Goal: Check status: Check status

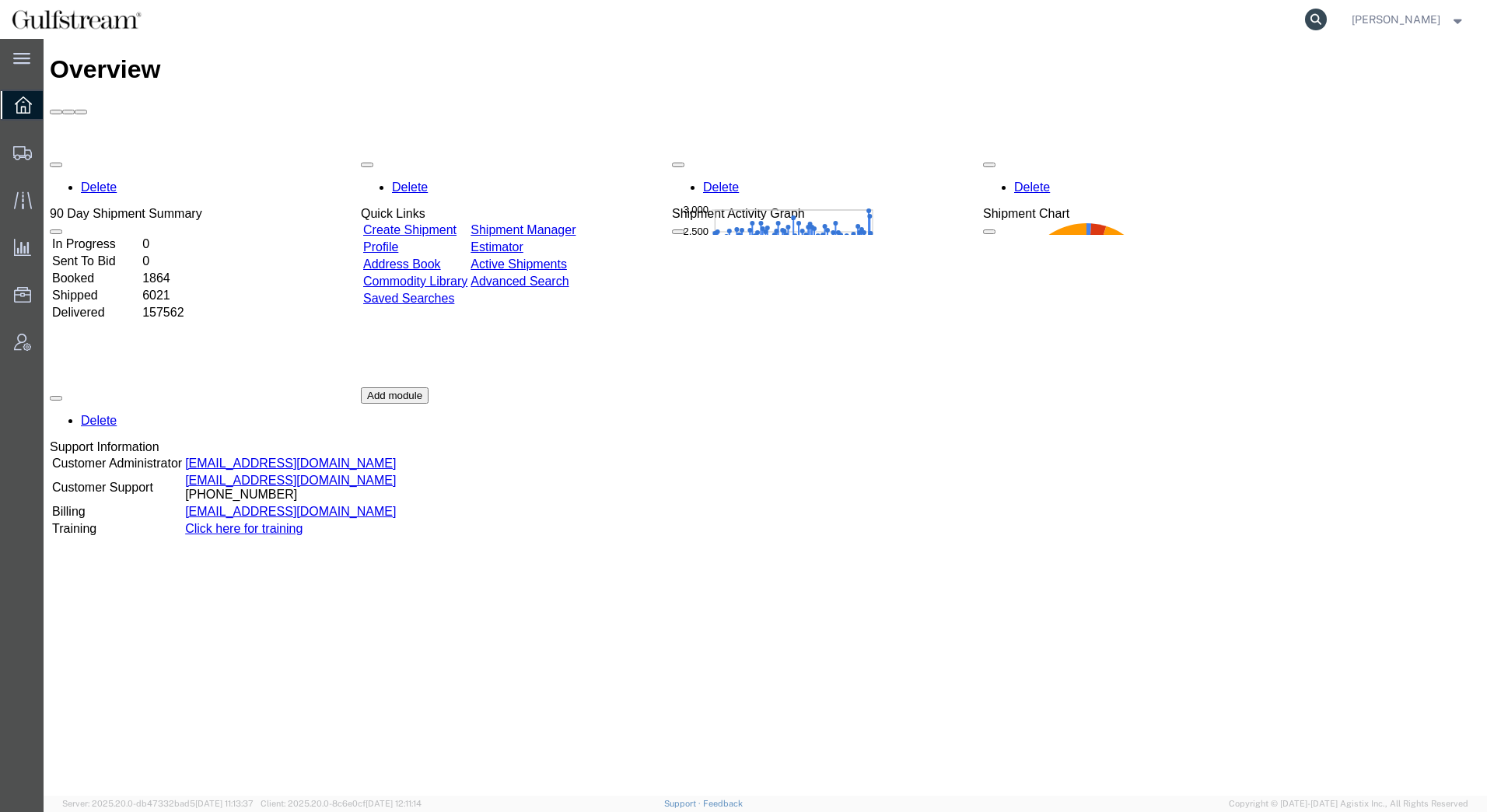
click at [1316, 21] on icon at bounding box center [1316, 19] width 22 height 22
drag, startPoint x: 1316, startPoint y: 21, endPoint x: 1172, endPoint y: 14, distance: 144.2
click at [1172, 14] on input "search" at bounding box center [1068, 19] width 473 height 37
paste input "427185145214"
type input "427185145214"
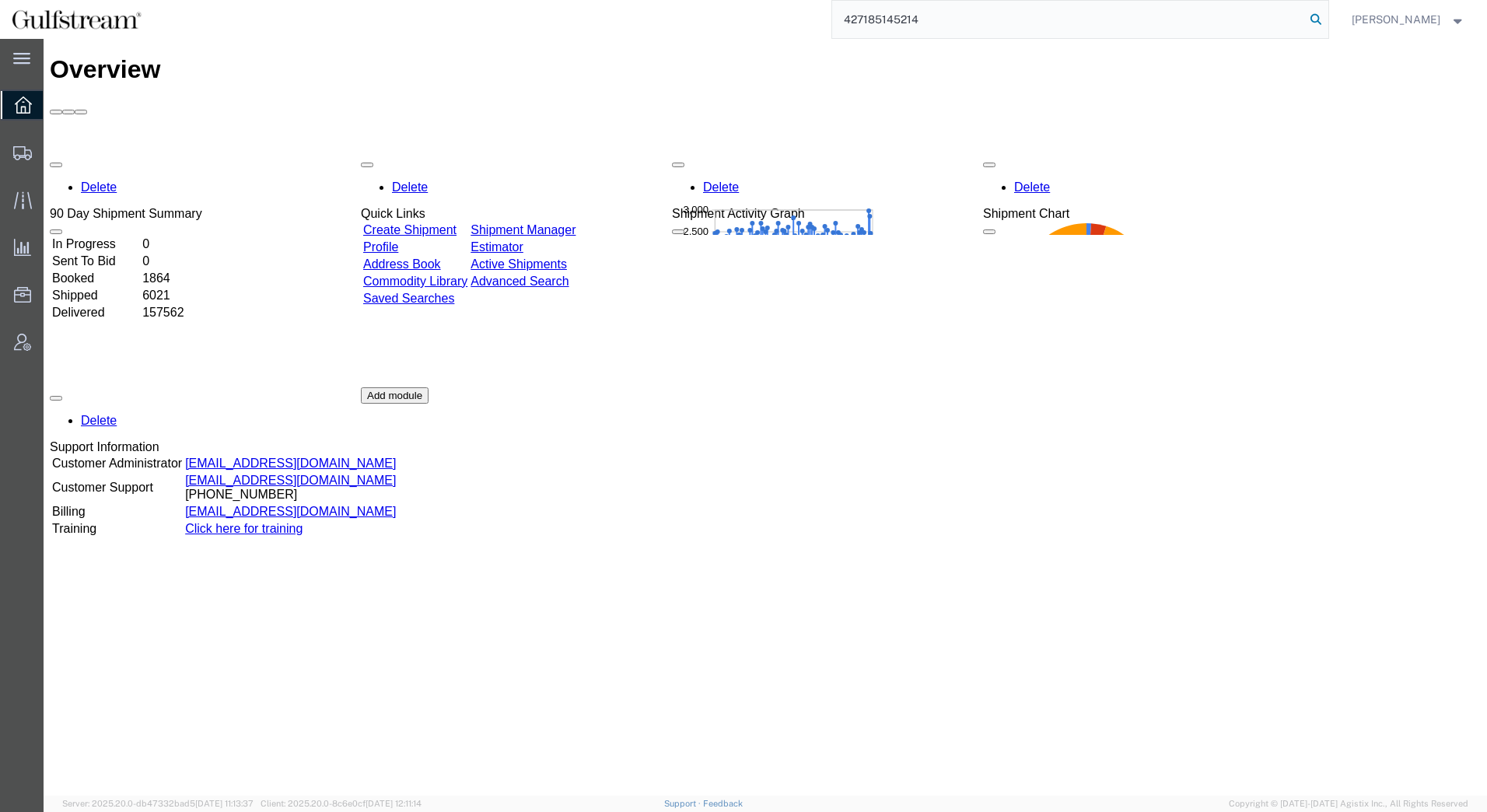
click at [1313, 21] on icon at bounding box center [1316, 19] width 22 height 22
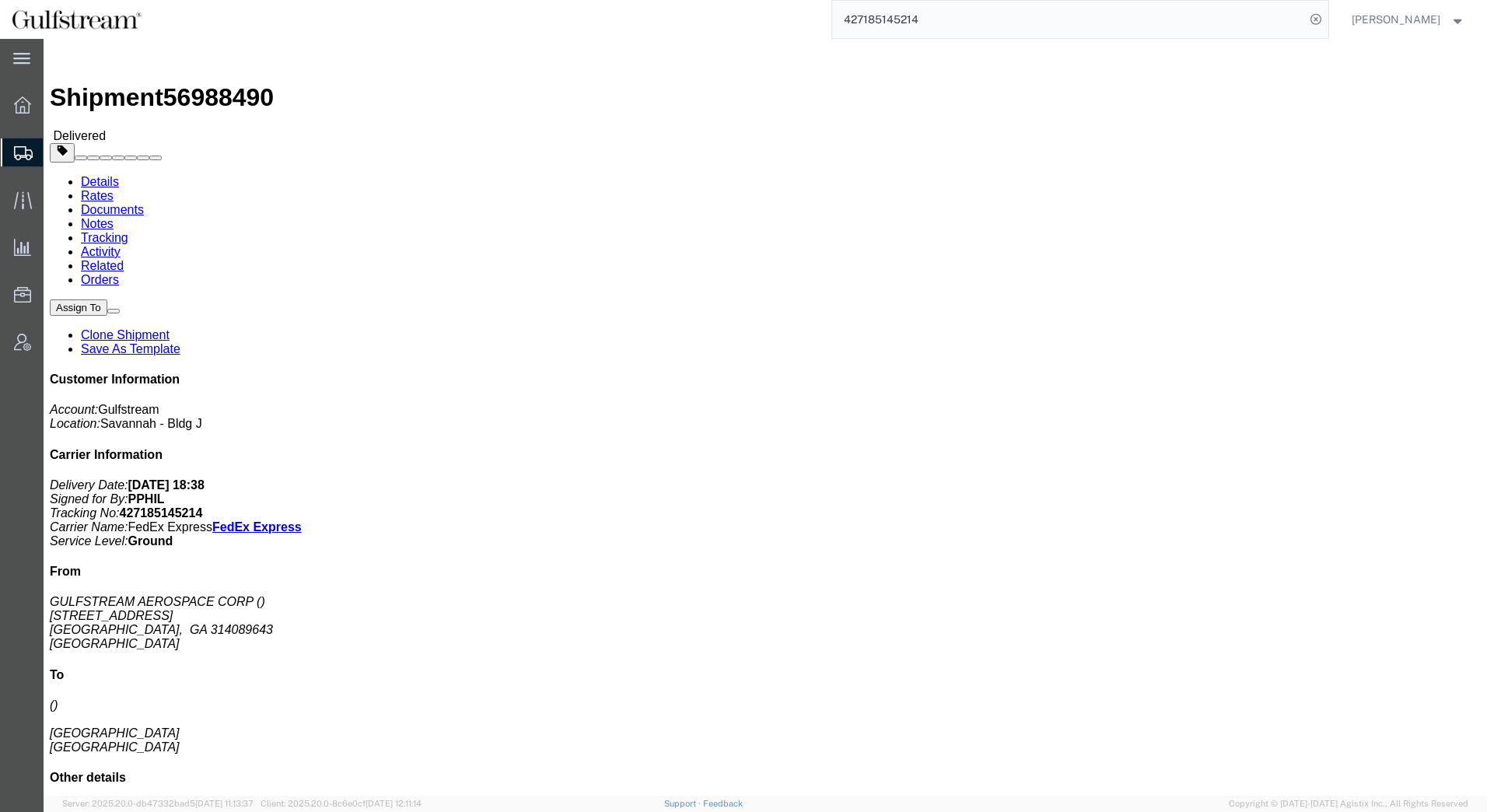
click link "Rates"
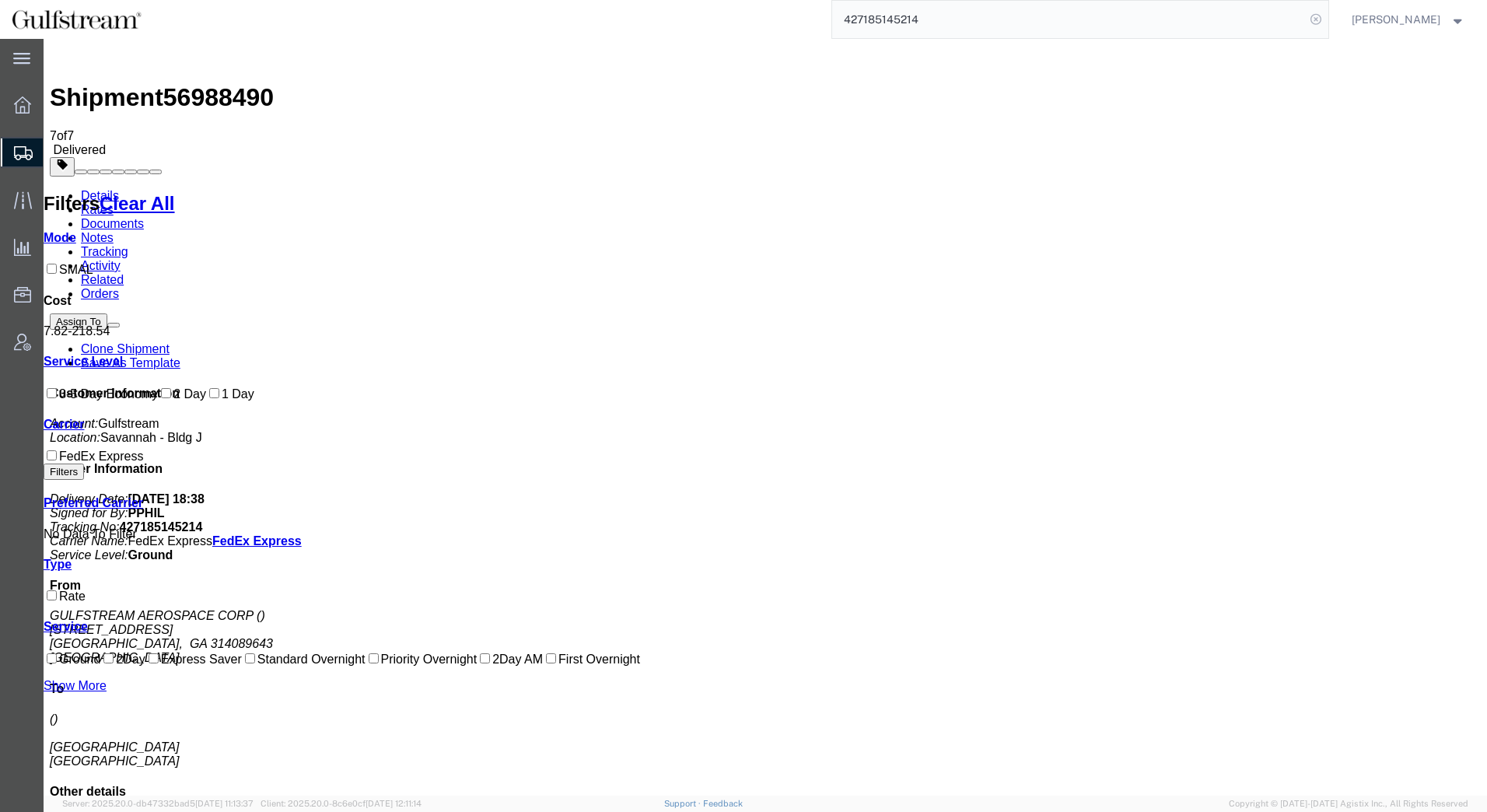
click at [1321, 19] on icon at bounding box center [1316, 19] width 22 height 22
paste input "427185145177"
type input "427185145177"
click at [1317, 16] on icon at bounding box center [1316, 19] width 22 height 22
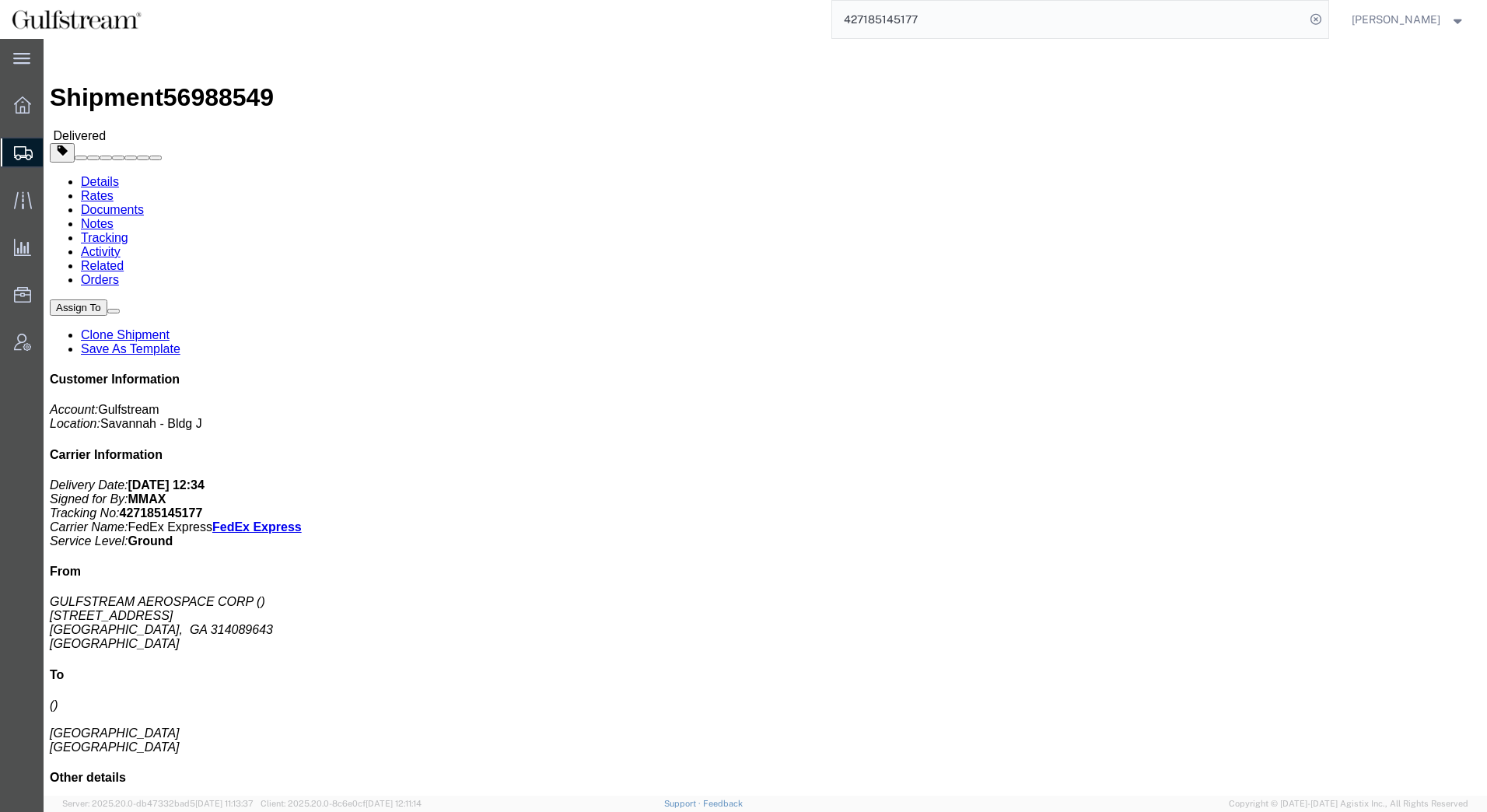
click link "Rates"
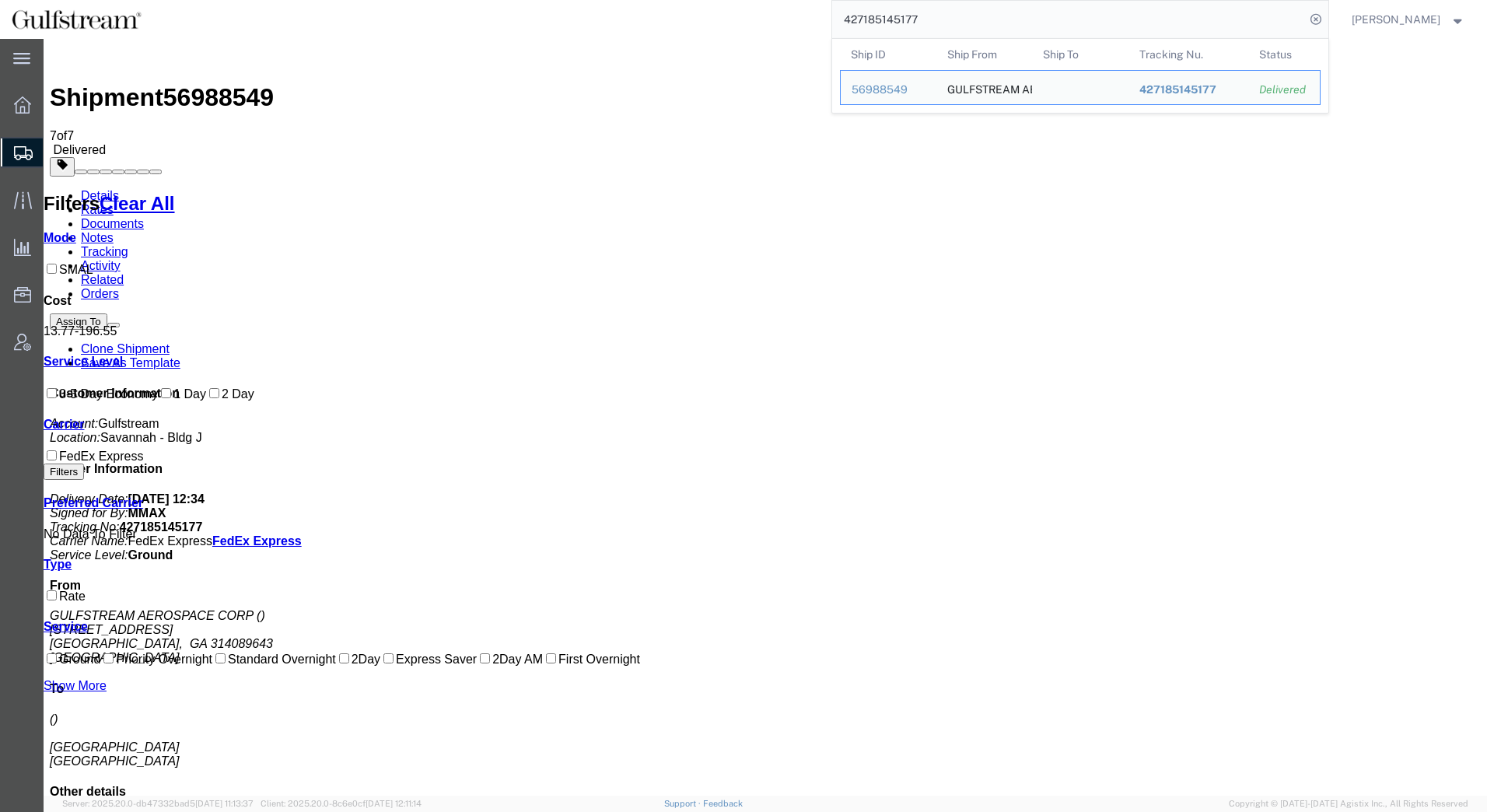
drag, startPoint x: 950, startPoint y: 13, endPoint x: 430, endPoint y: 11, distance: 520.0
click at [430, 11] on div "427185145177 Ship ID Ship From Ship To Tracking Nu. Status Ship ID 56988549 Shi…" at bounding box center [741, 19] width 1176 height 39
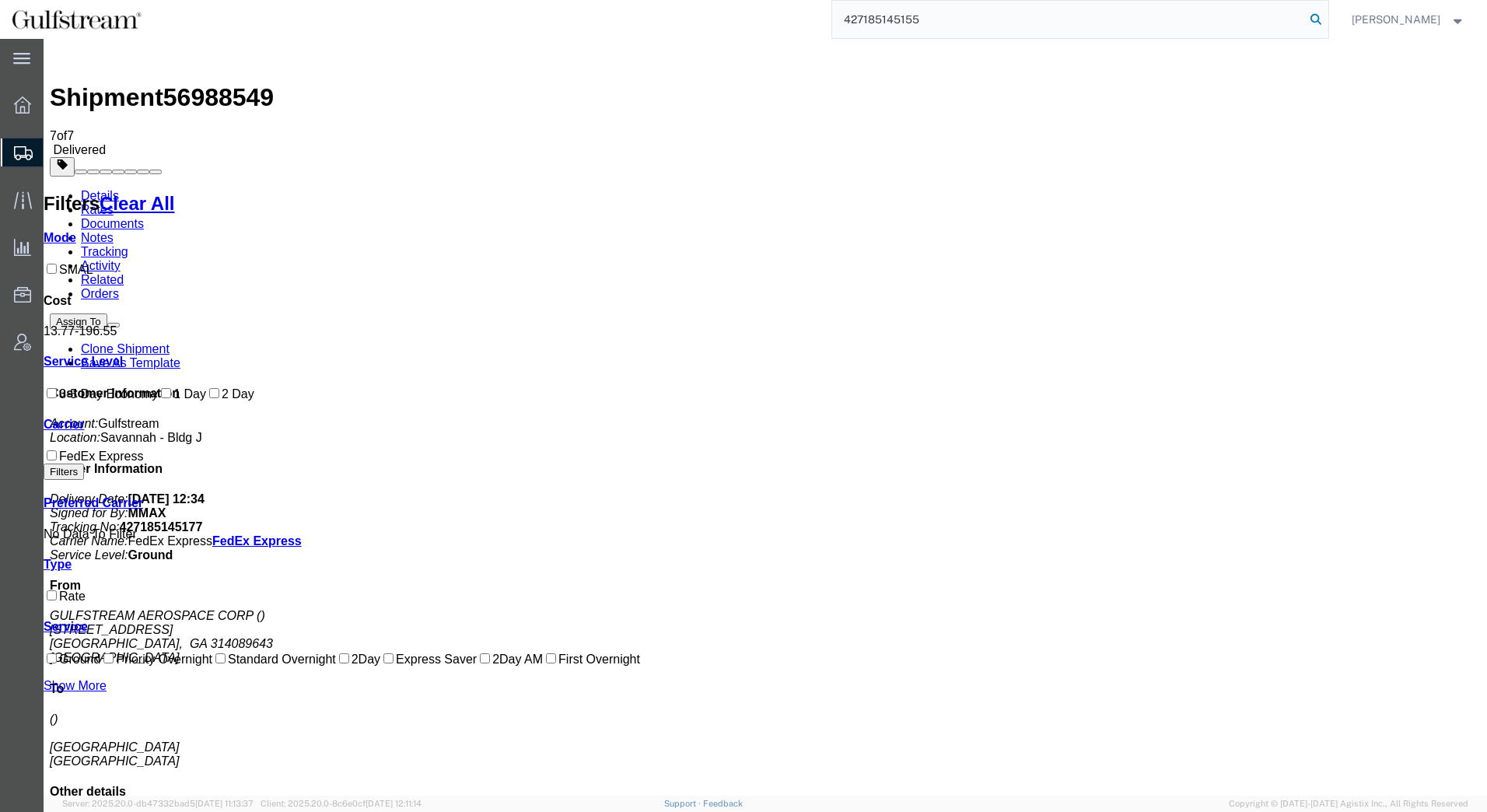
type input "427185145155"
click at [1314, 21] on icon at bounding box center [1316, 19] width 22 height 22
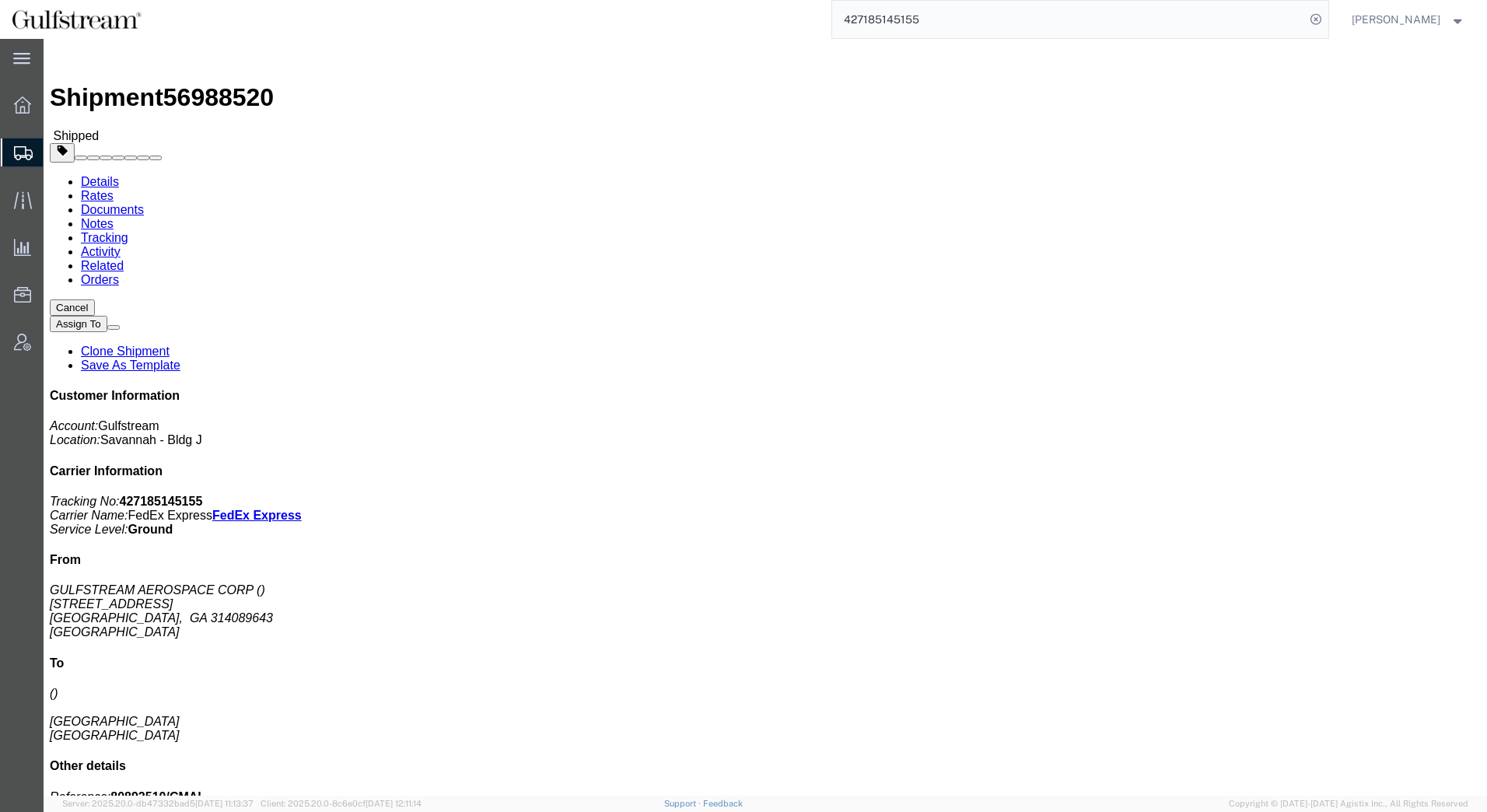
click link "Rates"
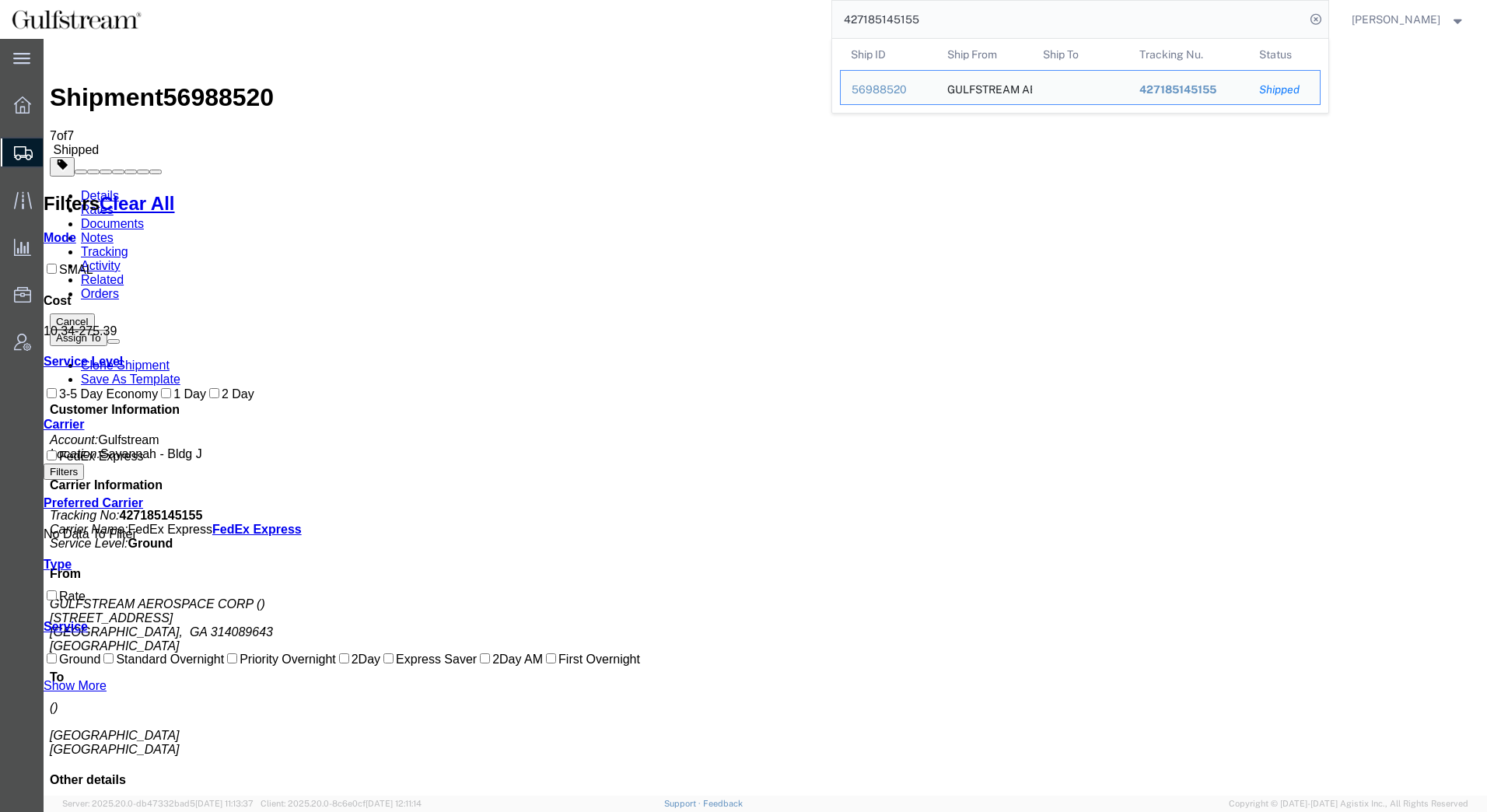
drag, startPoint x: 944, startPoint y: 20, endPoint x: 440, endPoint y: 11, distance: 504.1
click at [440, 11] on div "427185145155 Ship ID Ship From Ship To Tracking Nu. Status Ship ID 56988520 Shi…" at bounding box center [741, 19] width 1176 height 39
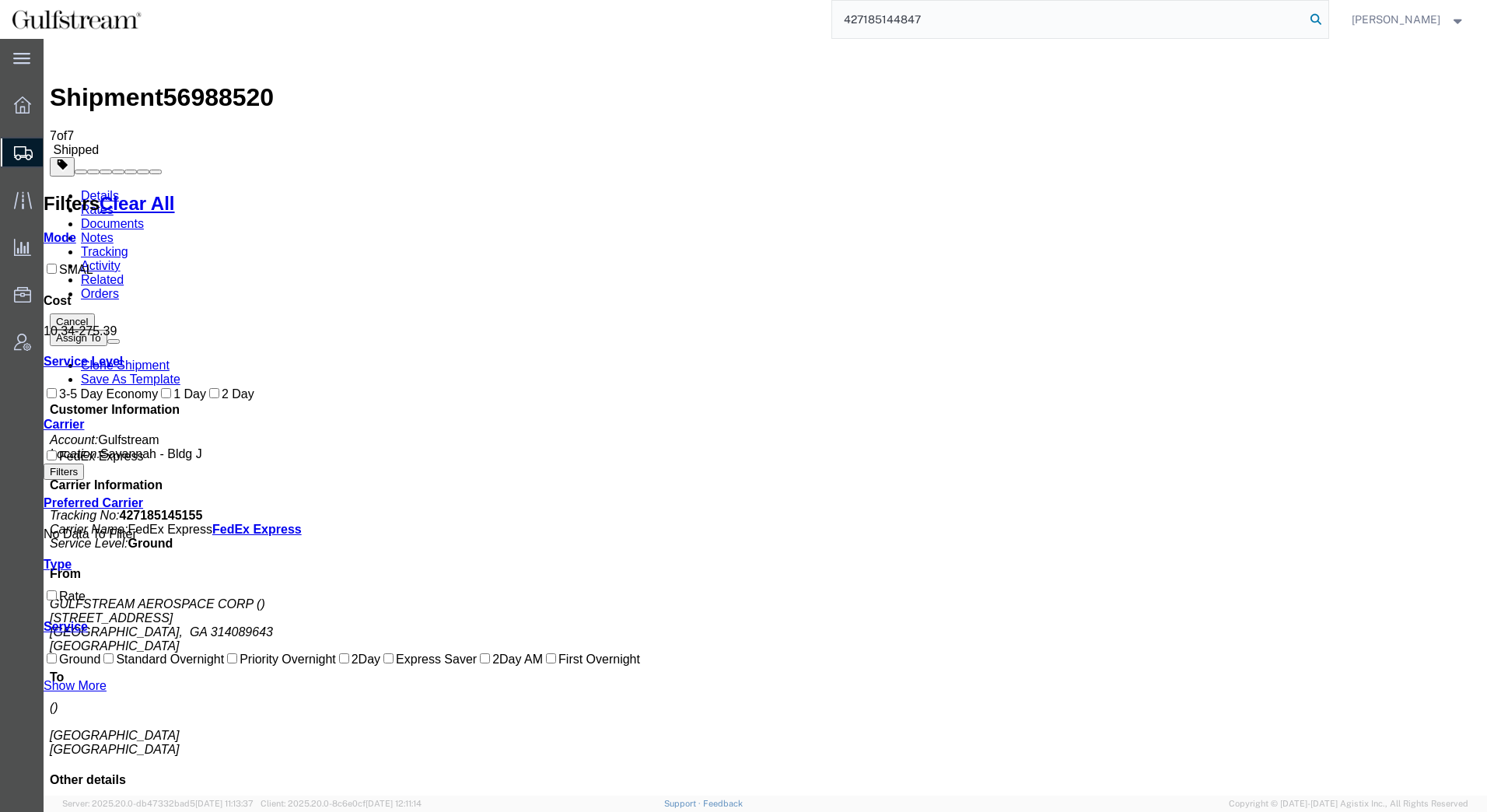
type input "427185144847"
click at [1311, 18] on icon at bounding box center [1316, 19] width 22 height 22
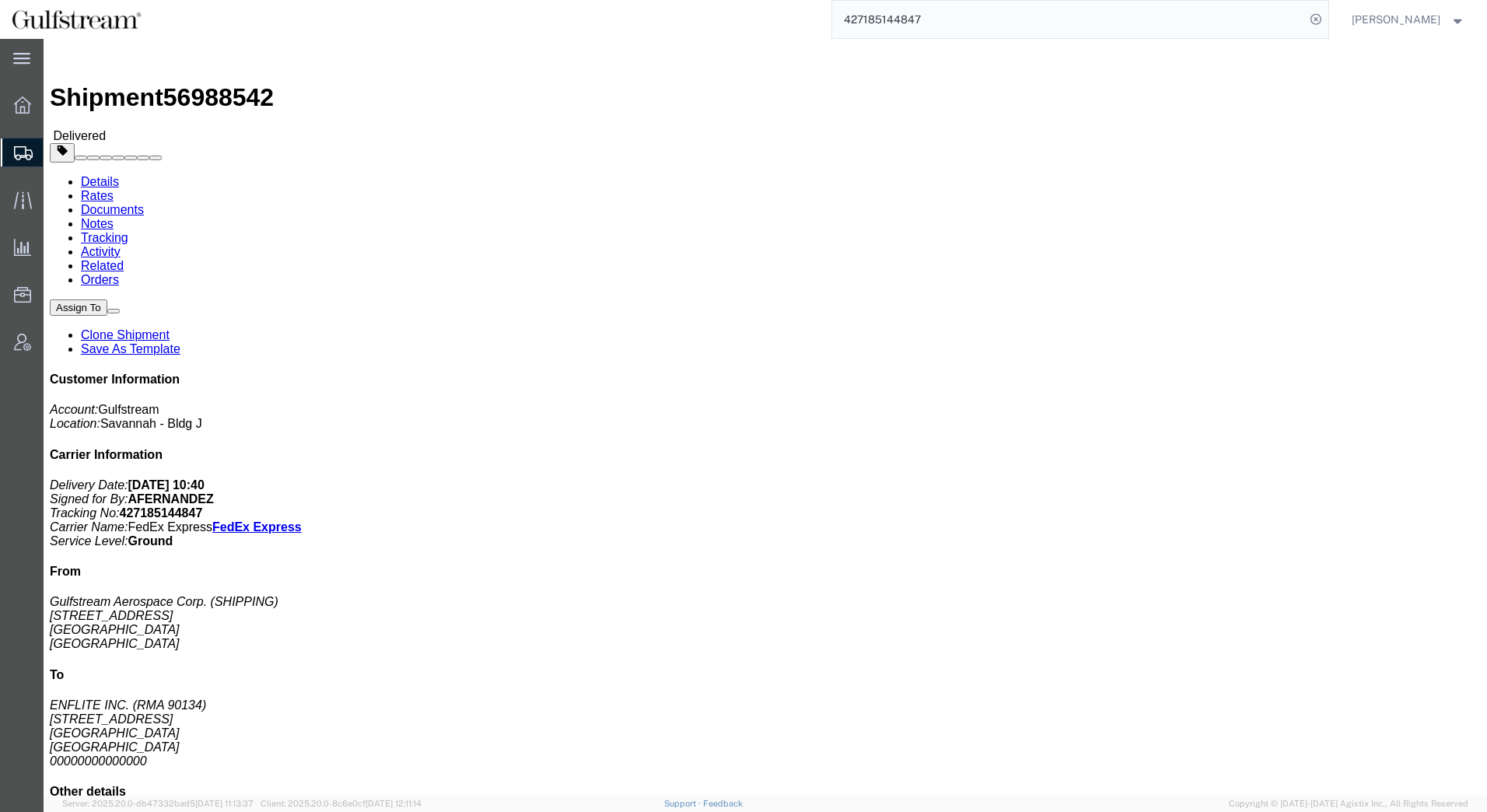
click link "Rates"
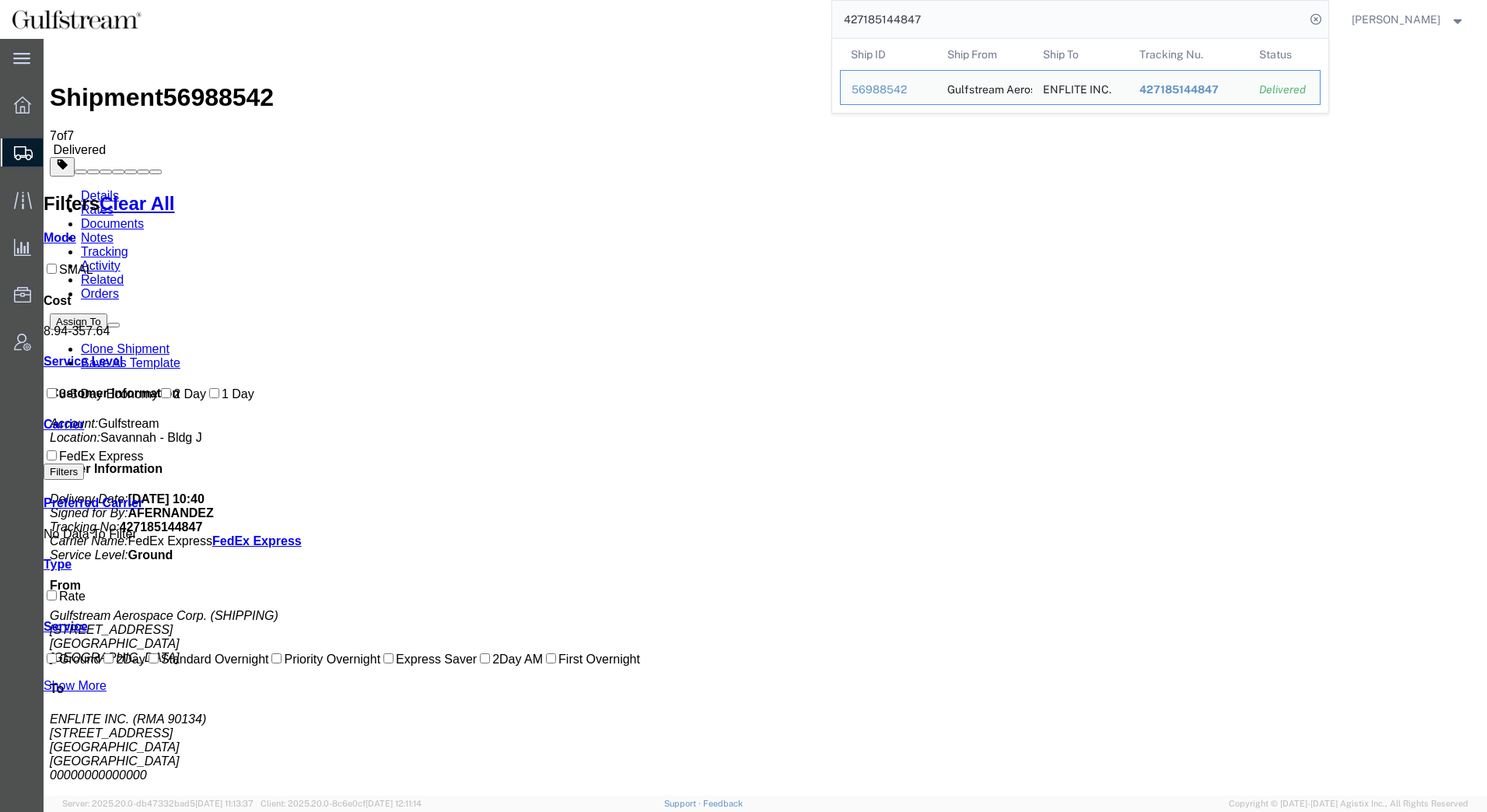
drag, startPoint x: 850, startPoint y: 21, endPoint x: 647, endPoint y: 33, distance: 203.4
click at [648, 32] on div "427185144847 Ship ID Ship From Ship To Tracking Nu. Status Ship ID 56988542 Shi…" at bounding box center [741, 19] width 1176 height 39
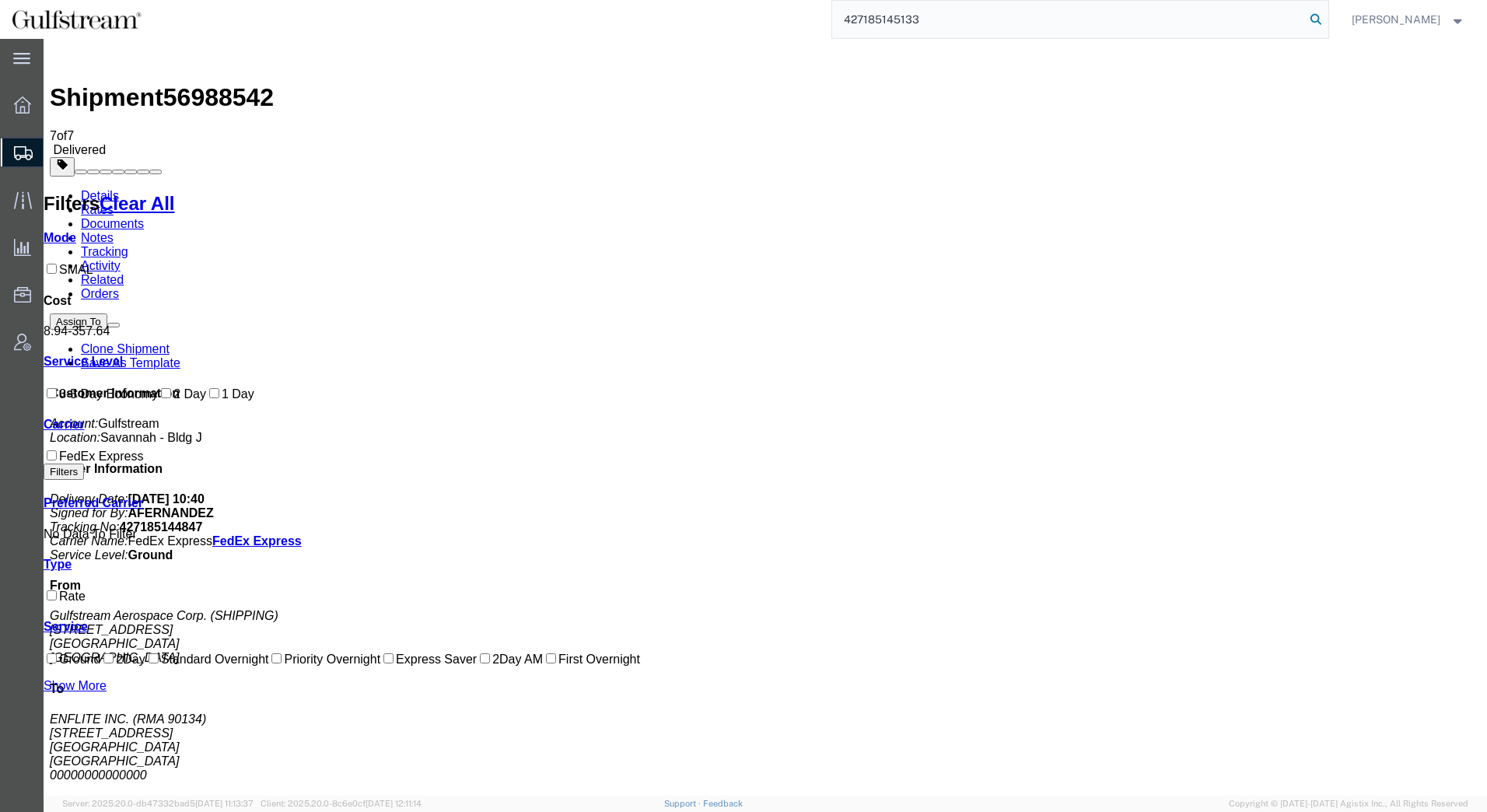
type input "427185145133"
click at [1316, 19] on icon at bounding box center [1316, 19] width 22 height 22
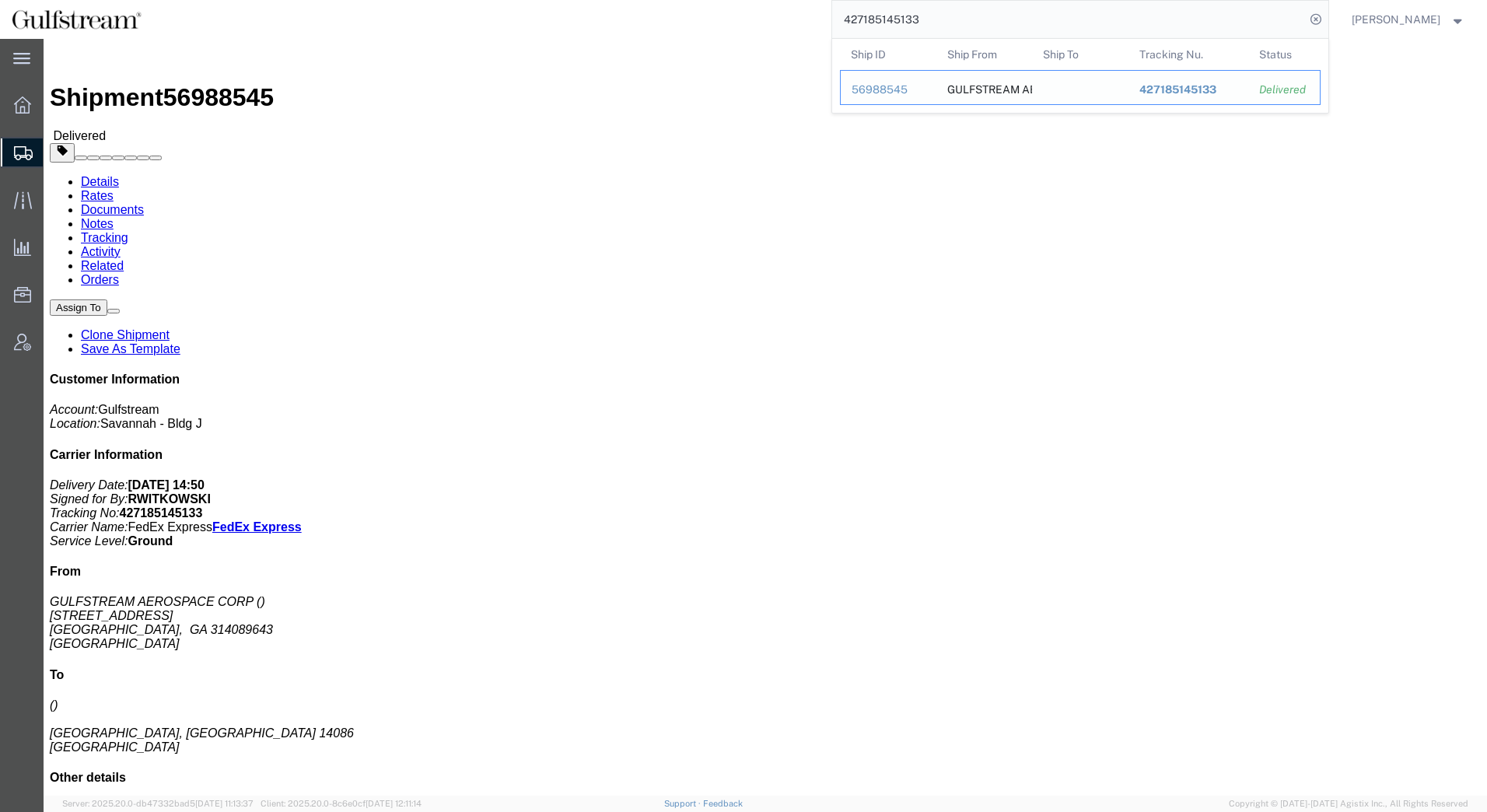
click at [1189, 92] on span "427185145133" at bounding box center [1177, 89] width 77 height 12
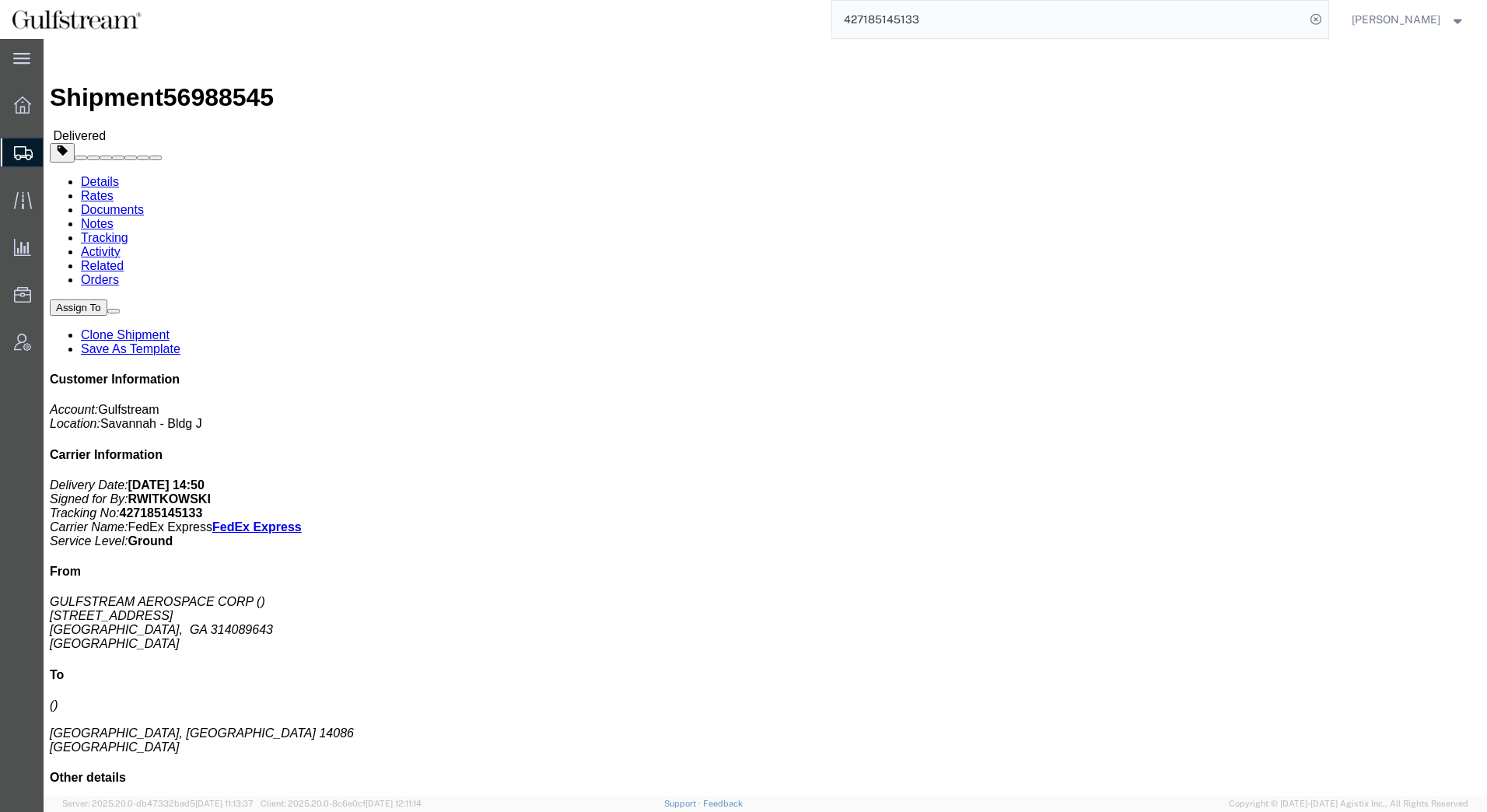
click link "Rates"
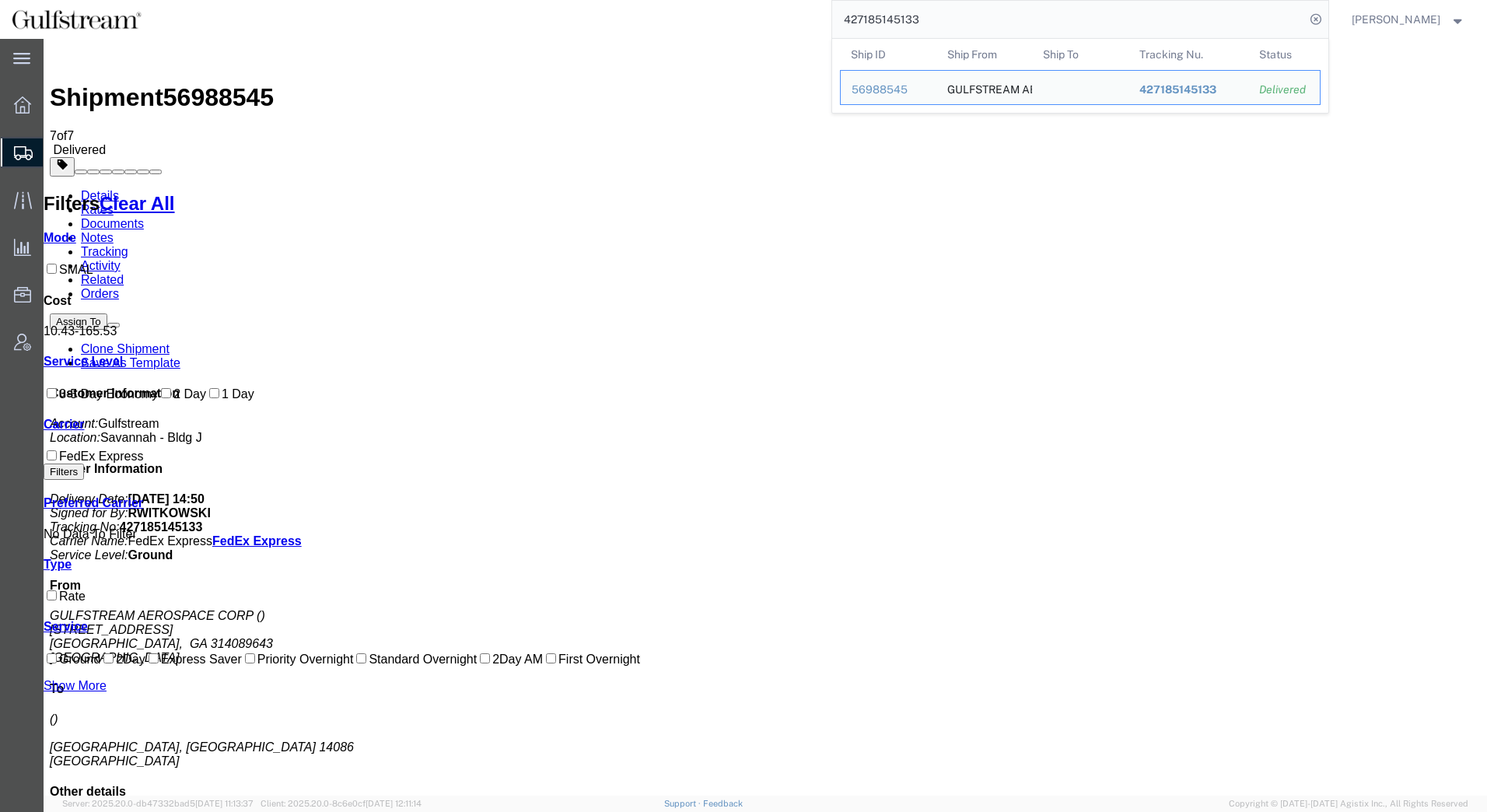
drag, startPoint x: 587, startPoint y: 20, endPoint x: 500, endPoint y: 19, distance: 87.0
click at [504, 20] on div "427185145133 Ship ID Ship From Ship To Tracking Nu. Status Ship ID 56988545 Shi…" at bounding box center [741, 19] width 1176 height 39
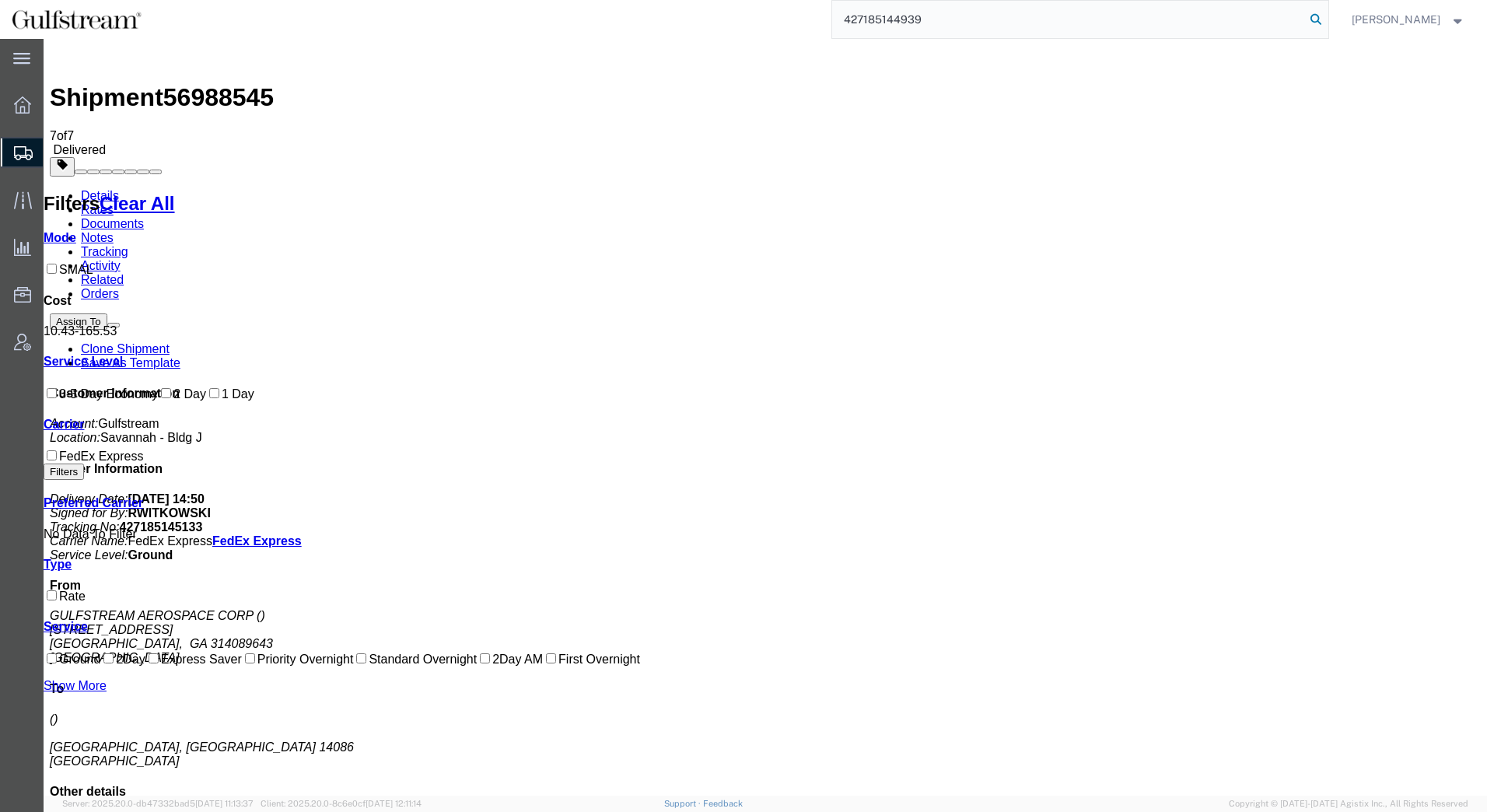
type input "427185144939"
click at [1324, 20] on icon at bounding box center [1316, 19] width 22 height 22
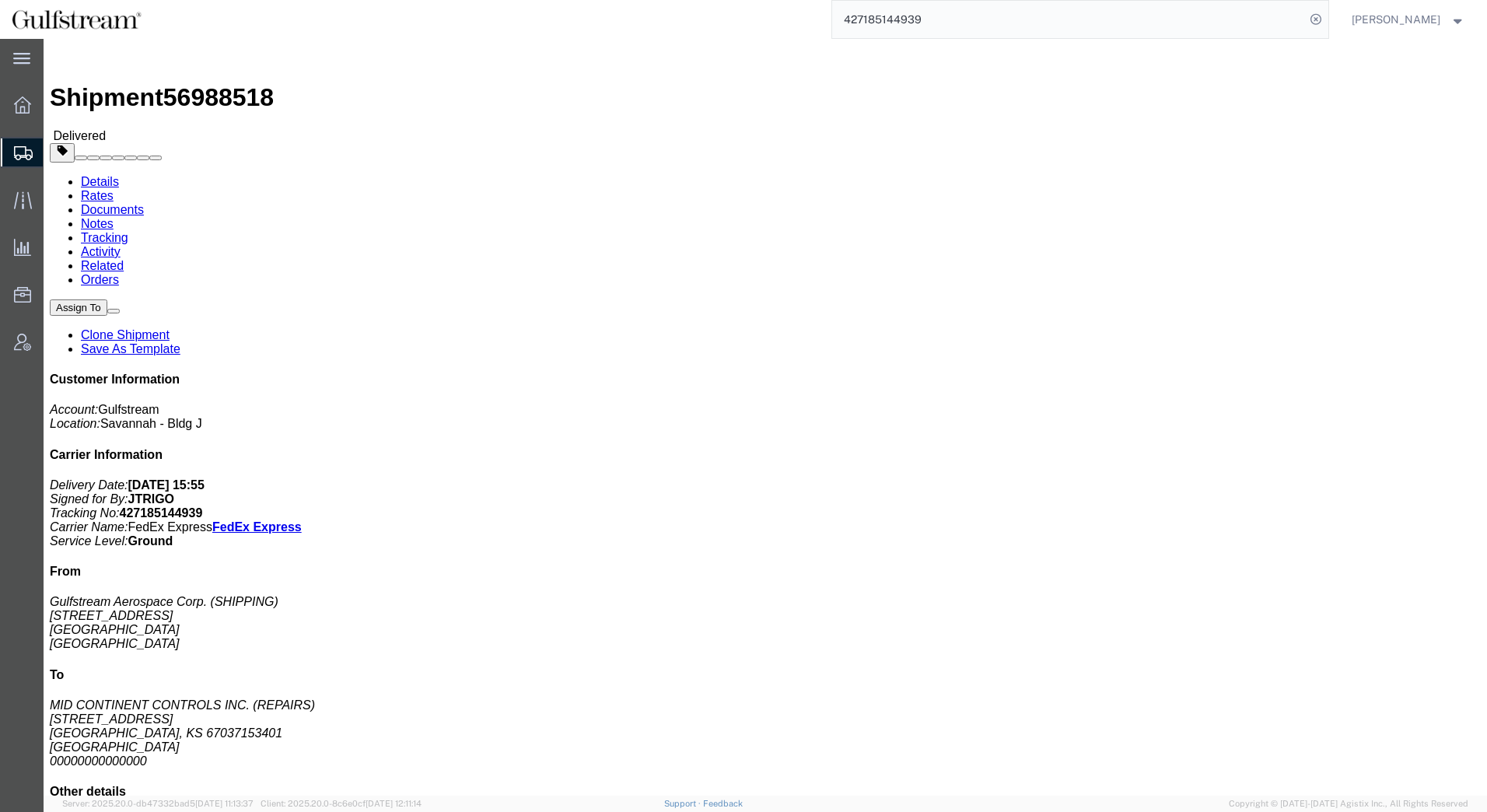
click link "Rates"
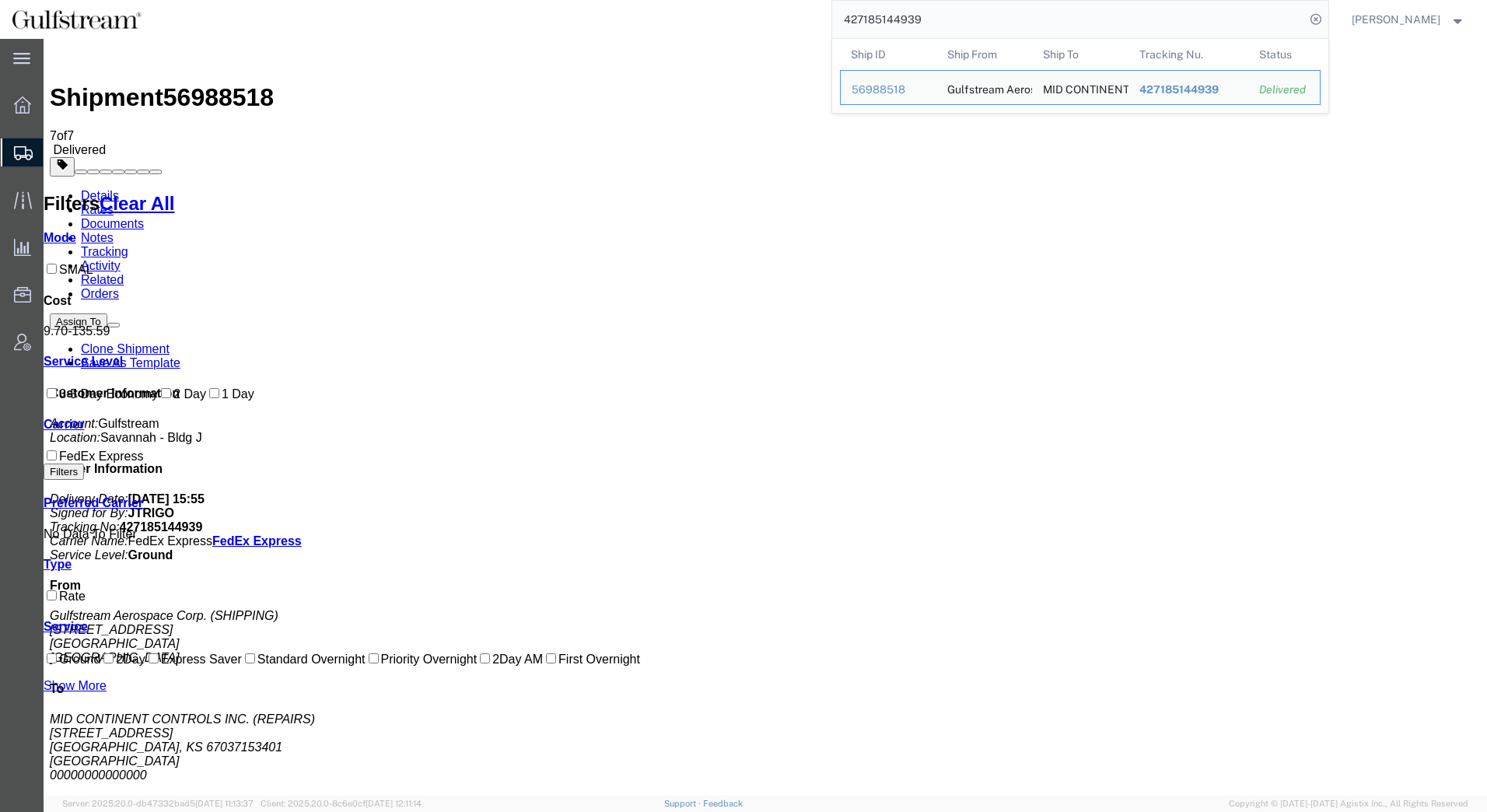
drag, startPoint x: 946, startPoint y: 20, endPoint x: 523, endPoint y: -2, distance: 423.6
click at [523, 0] on html "main_menu Created with Sketch. Collapse Menu Overview Shipments Shipment Manage…" at bounding box center [744, 406] width 1487 height 812
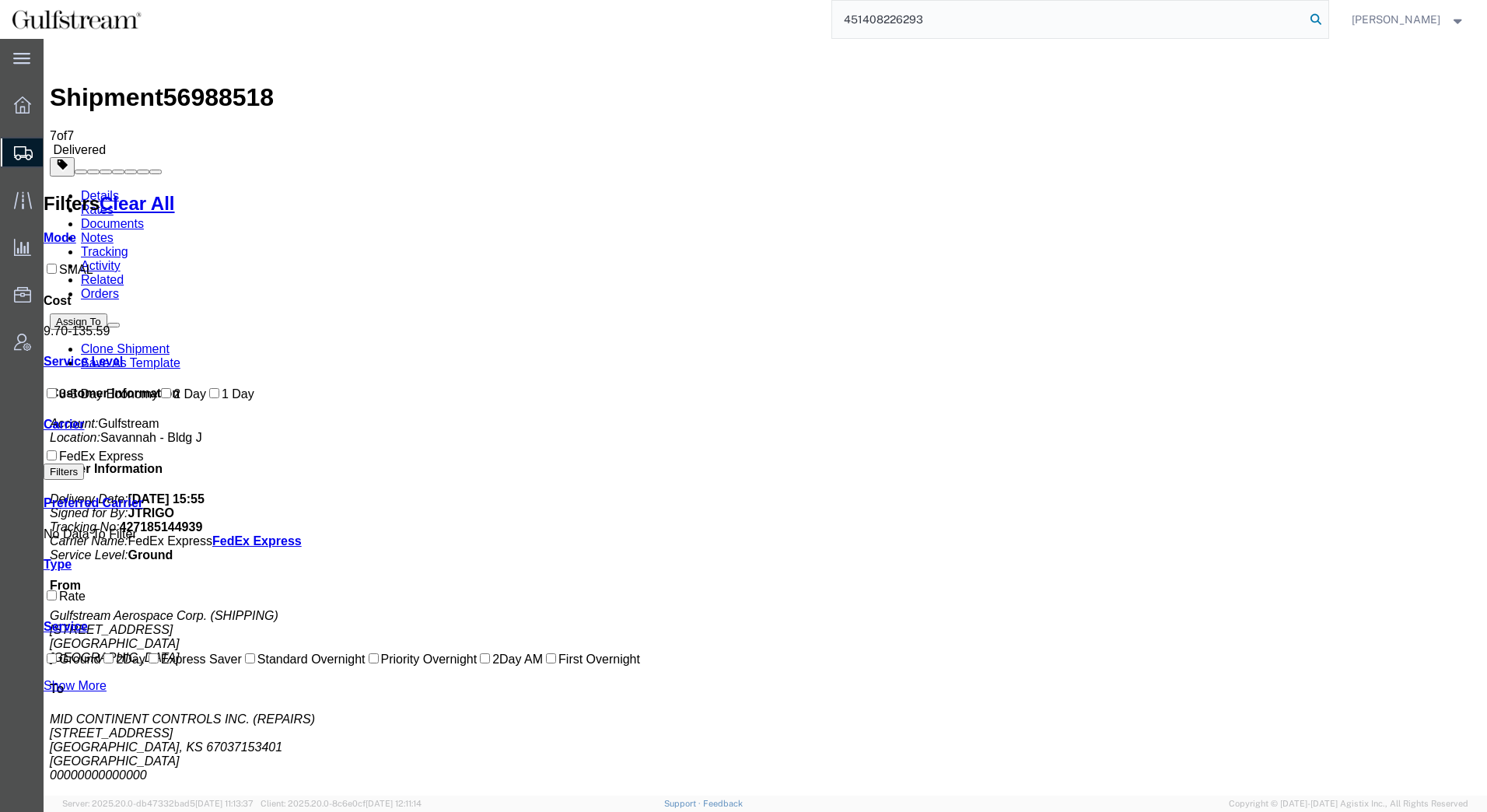
type input "451408226293"
click at [1319, 21] on icon at bounding box center [1316, 19] width 22 height 22
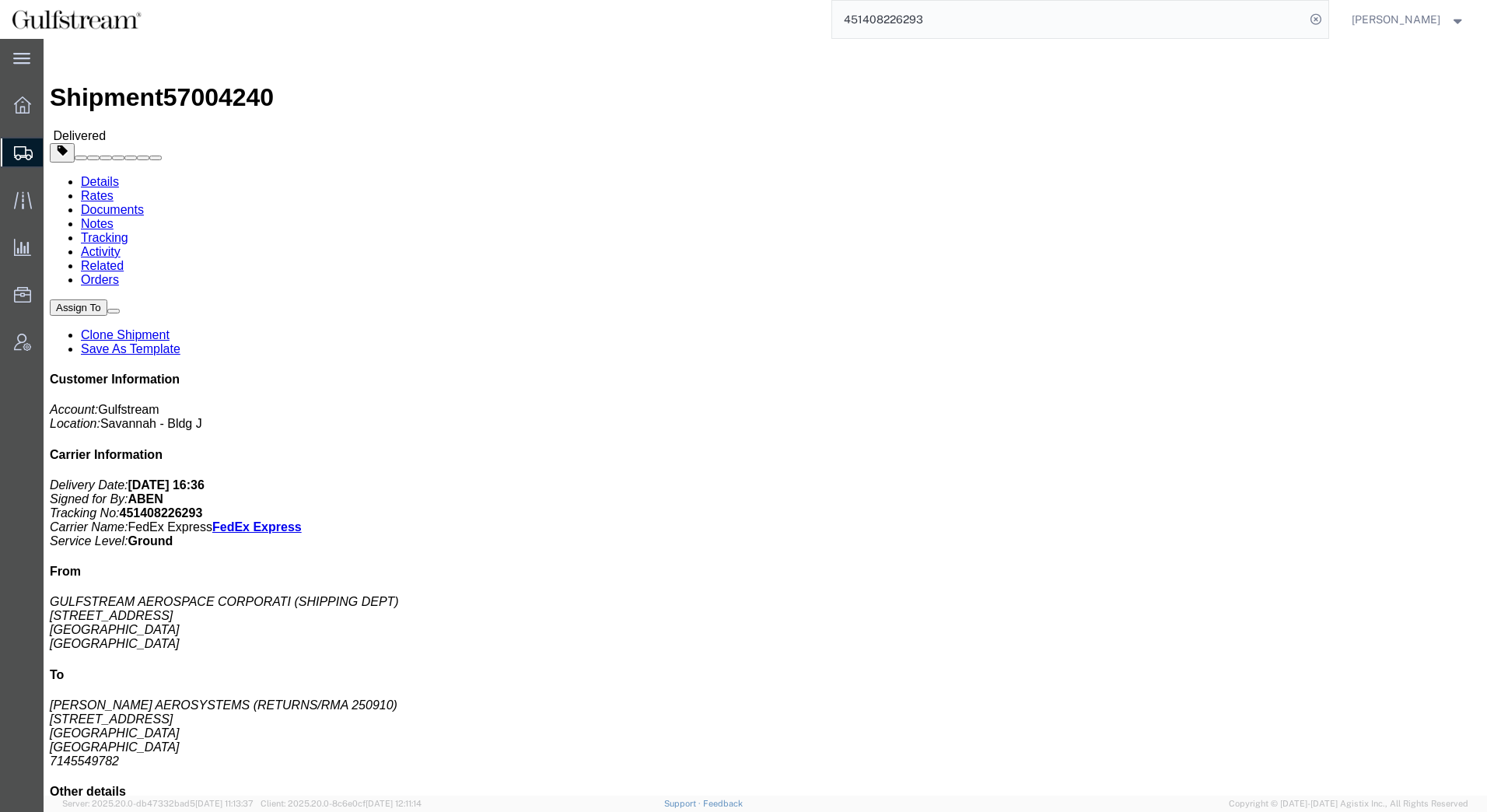
click link "Rates"
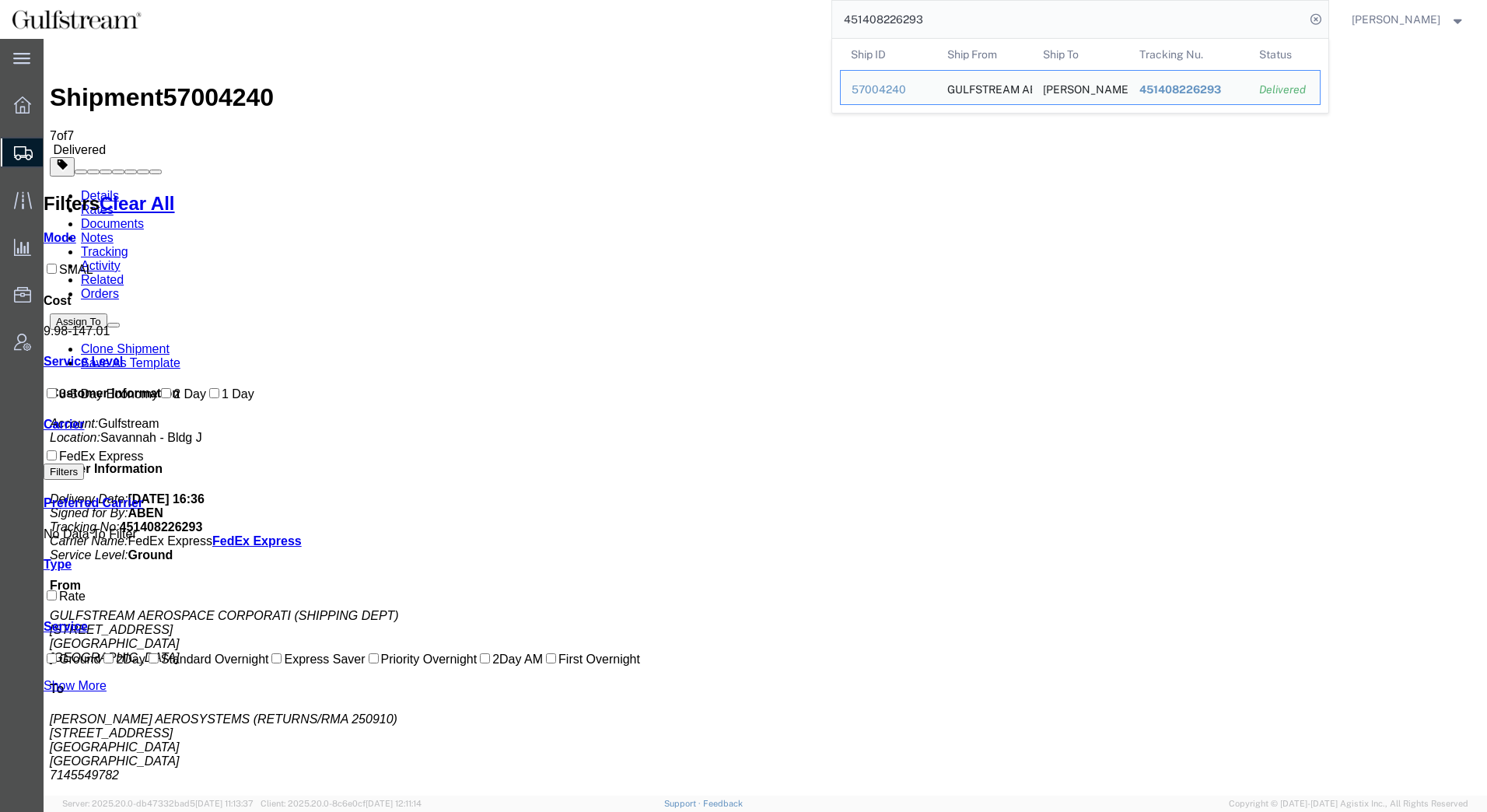
drag, startPoint x: 943, startPoint y: 16, endPoint x: 557, endPoint y: 3, distance: 386.2
click at [590, 12] on div "451408226293 Ship ID Ship From Ship To Tracking Nu. Status Ship ID 57004240 Shi…" at bounding box center [741, 19] width 1176 height 39
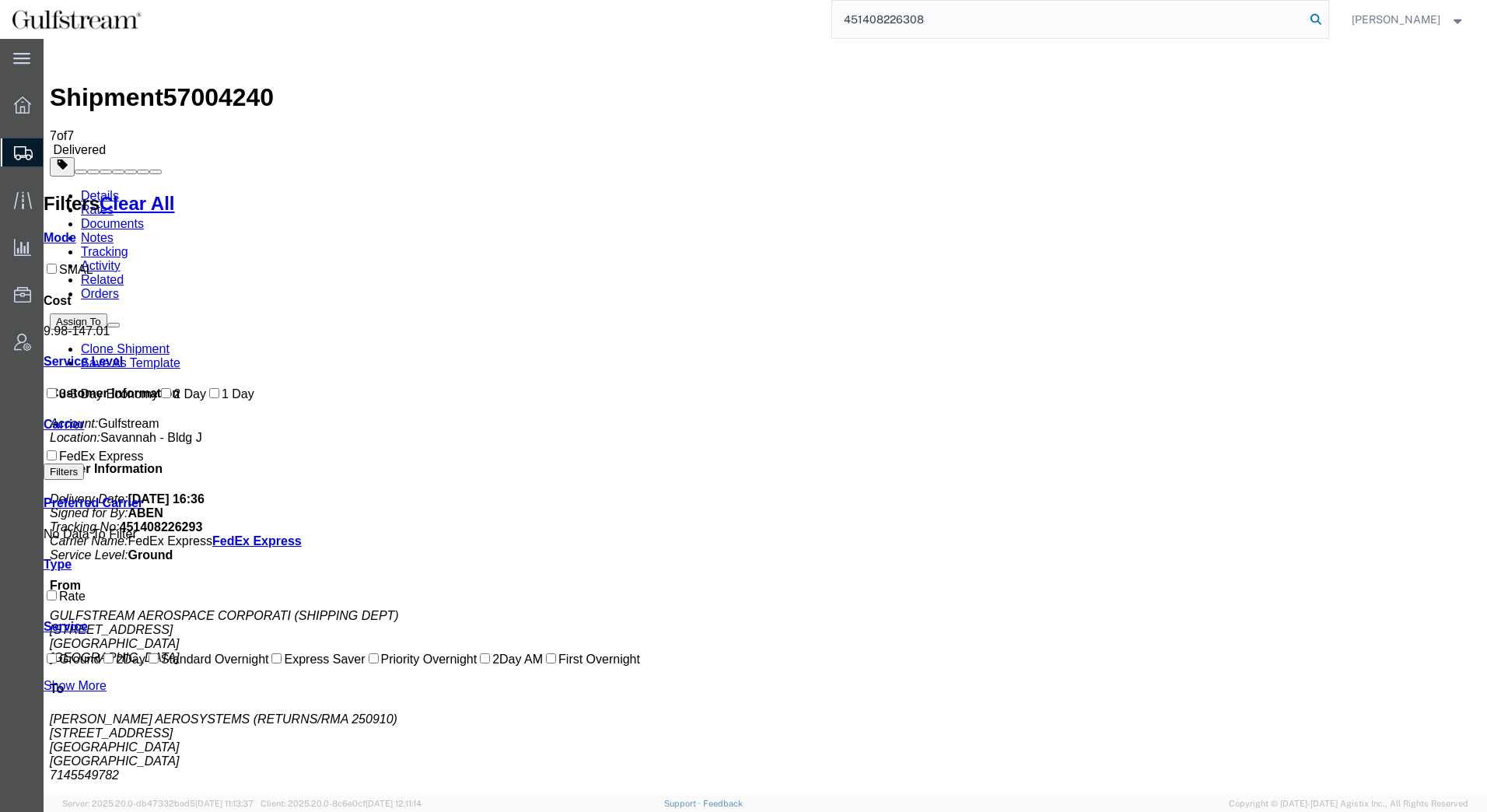
type input "451408226308"
click at [1317, 18] on icon at bounding box center [1316, 19] width 22 height 22
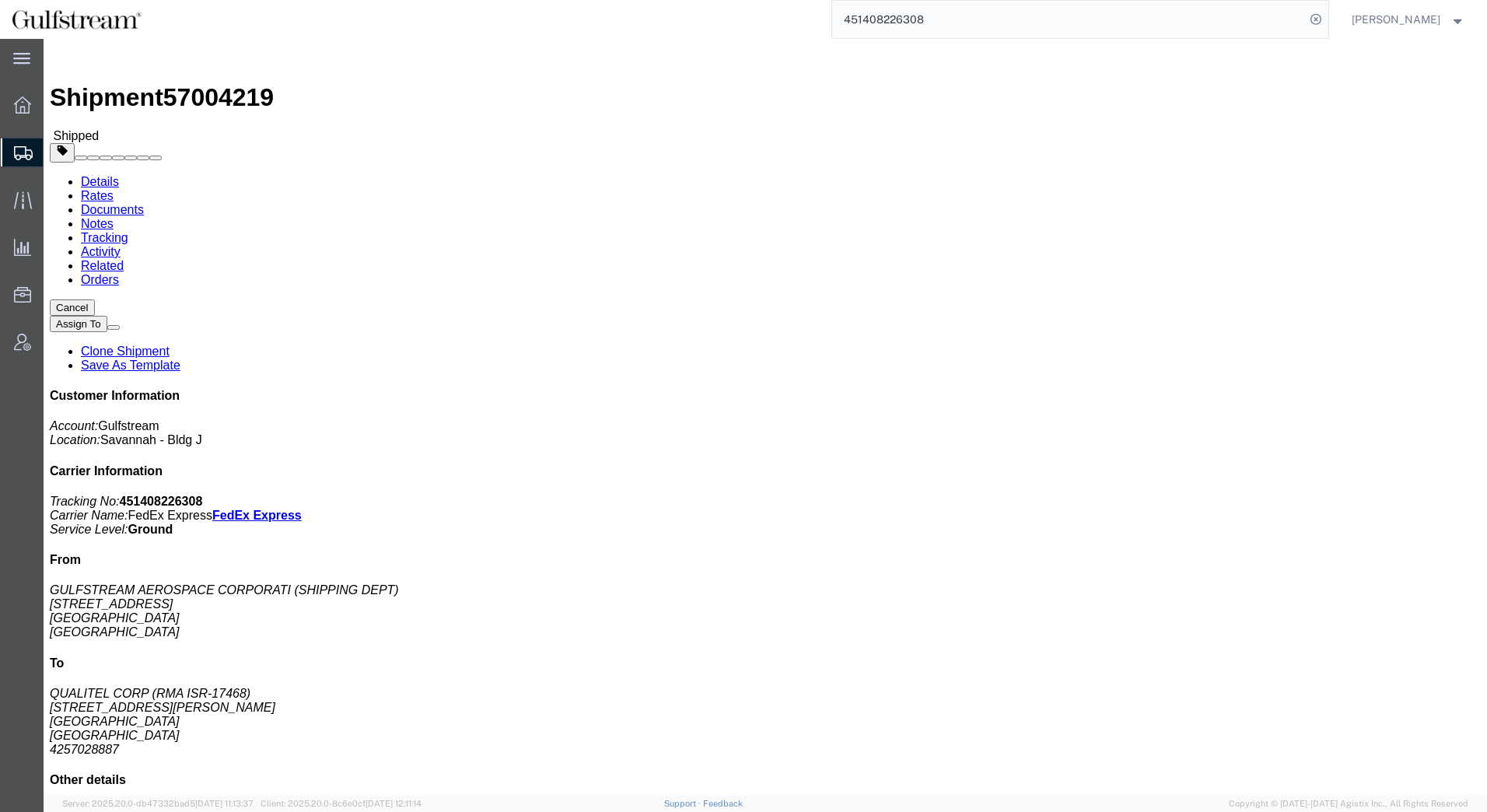
click link "Rates"
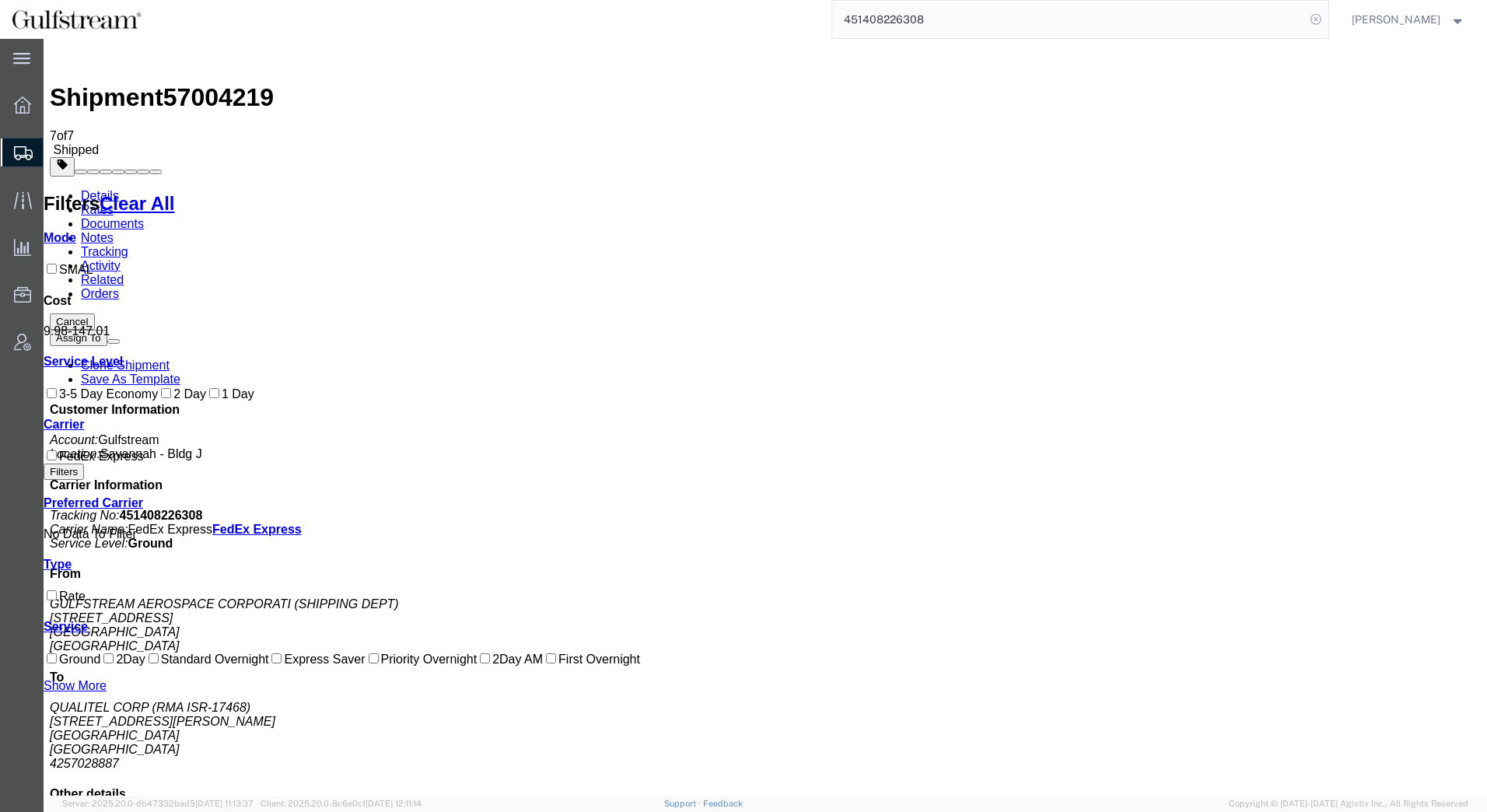
click at [1322, 19] on icon at bounding box center [1316, 19] width 22 height 22
click at [1321, 19] on icon at bounding box center [1316, 19] width 22 height 22
paste input "451408226319"
type input "451408226319"
click at [1310, 20] on icon at bounding box center [1316, 19] width 22 height 22
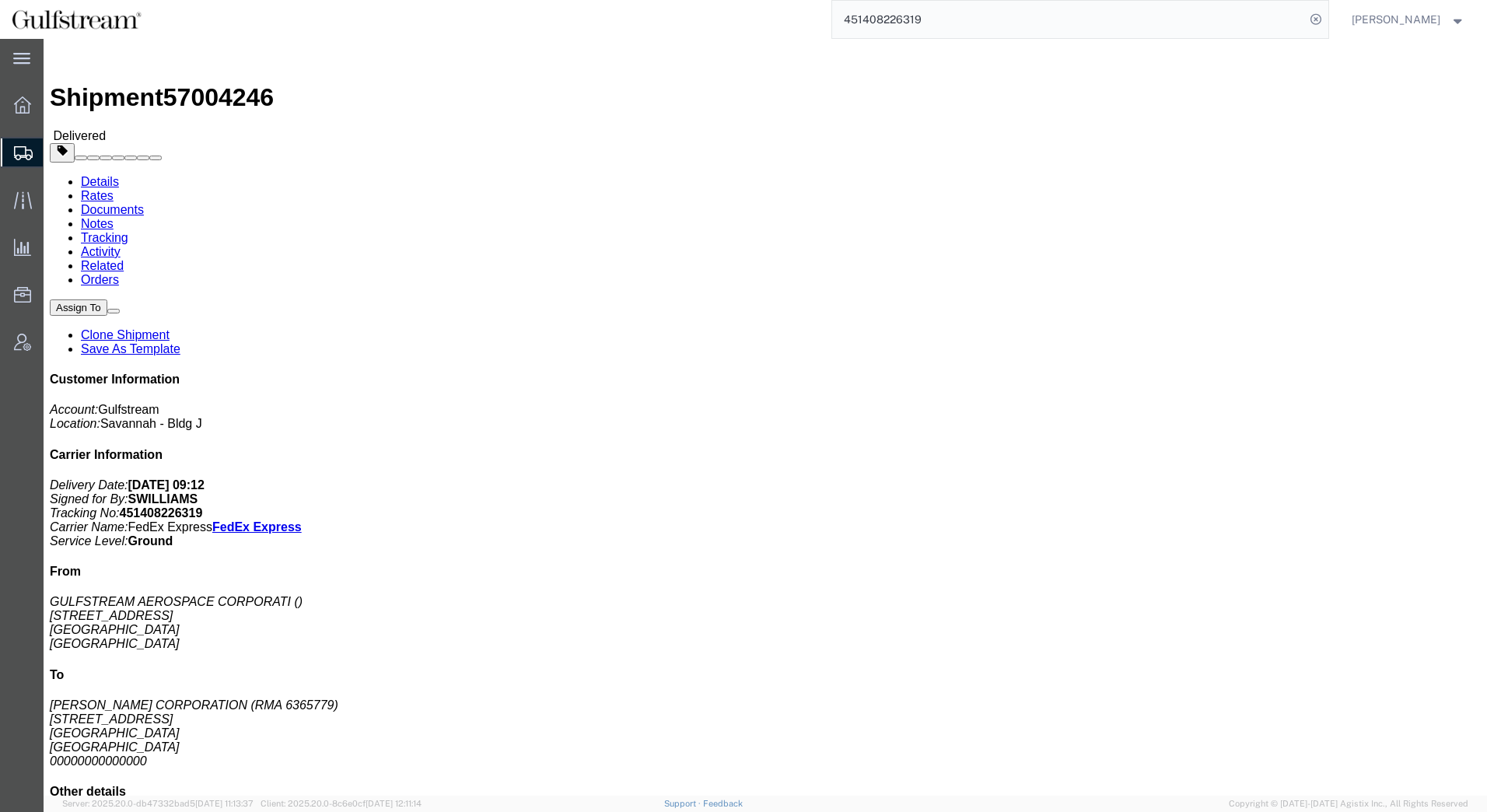
click link "Rates"
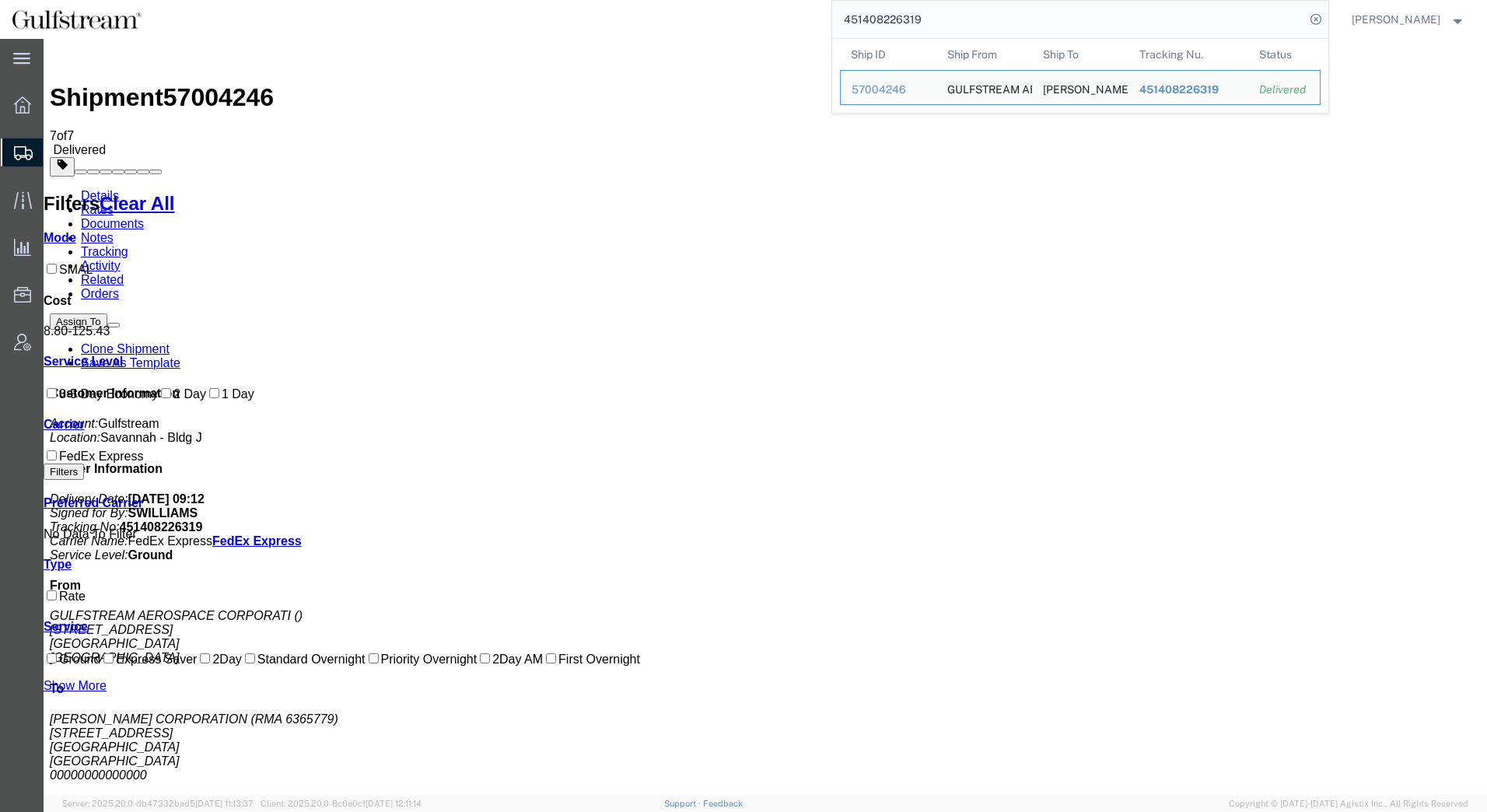
drag, startPoint x: 937, startPoint y: 21, endPoint x: 424, endPoint y: 21, distance: 513.0
click at [424, 21] on div "451408226319 Ship ID Ship From Ship To Tracking Nu. Status Ship ID 57004246 Shi…" at bounding box center [741, 19] width 1176 height 39
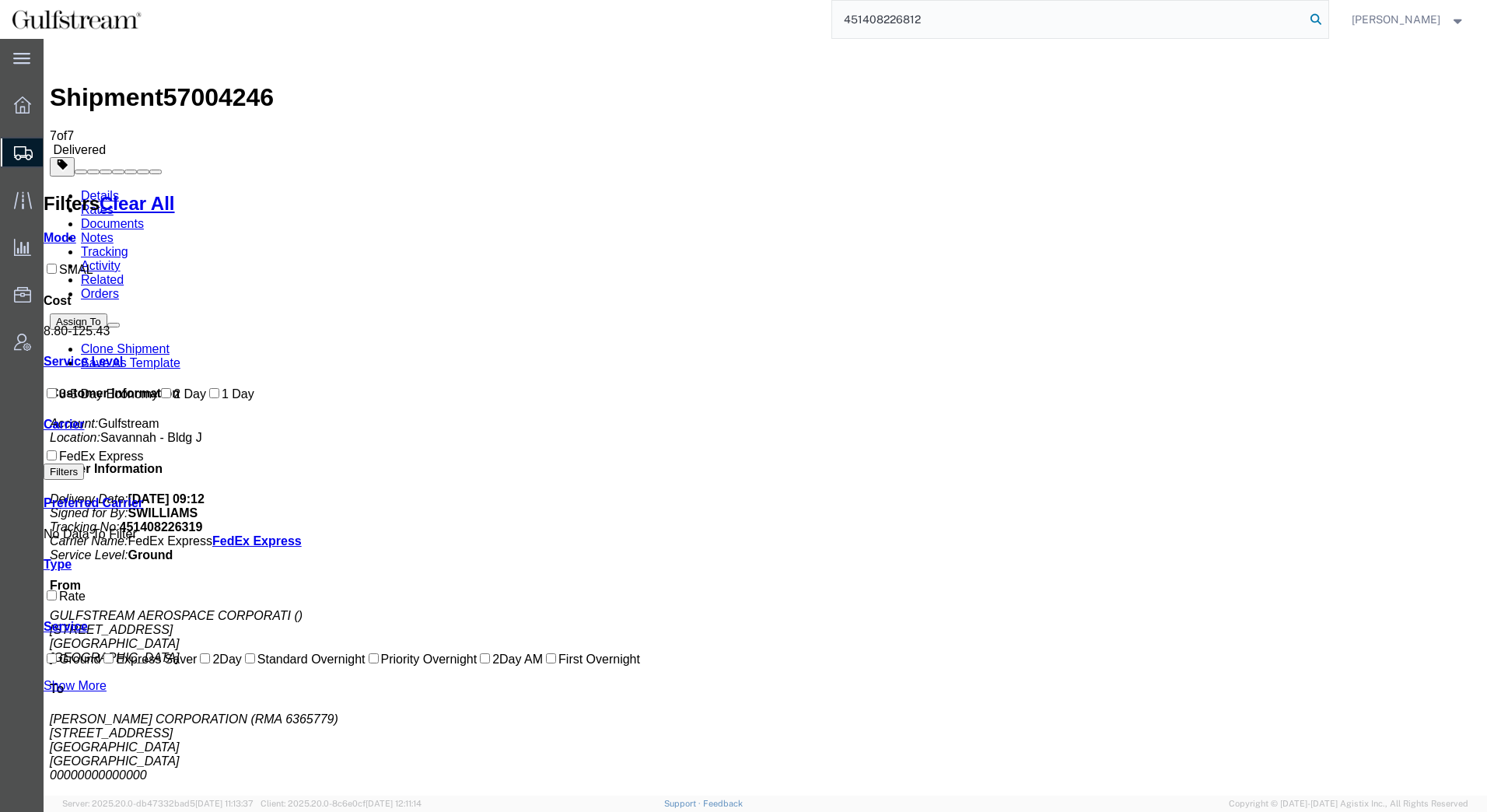
type input "451408226812"
click at [1321, 17] on icon at bounding box center [1316, 19] width 22 height 22
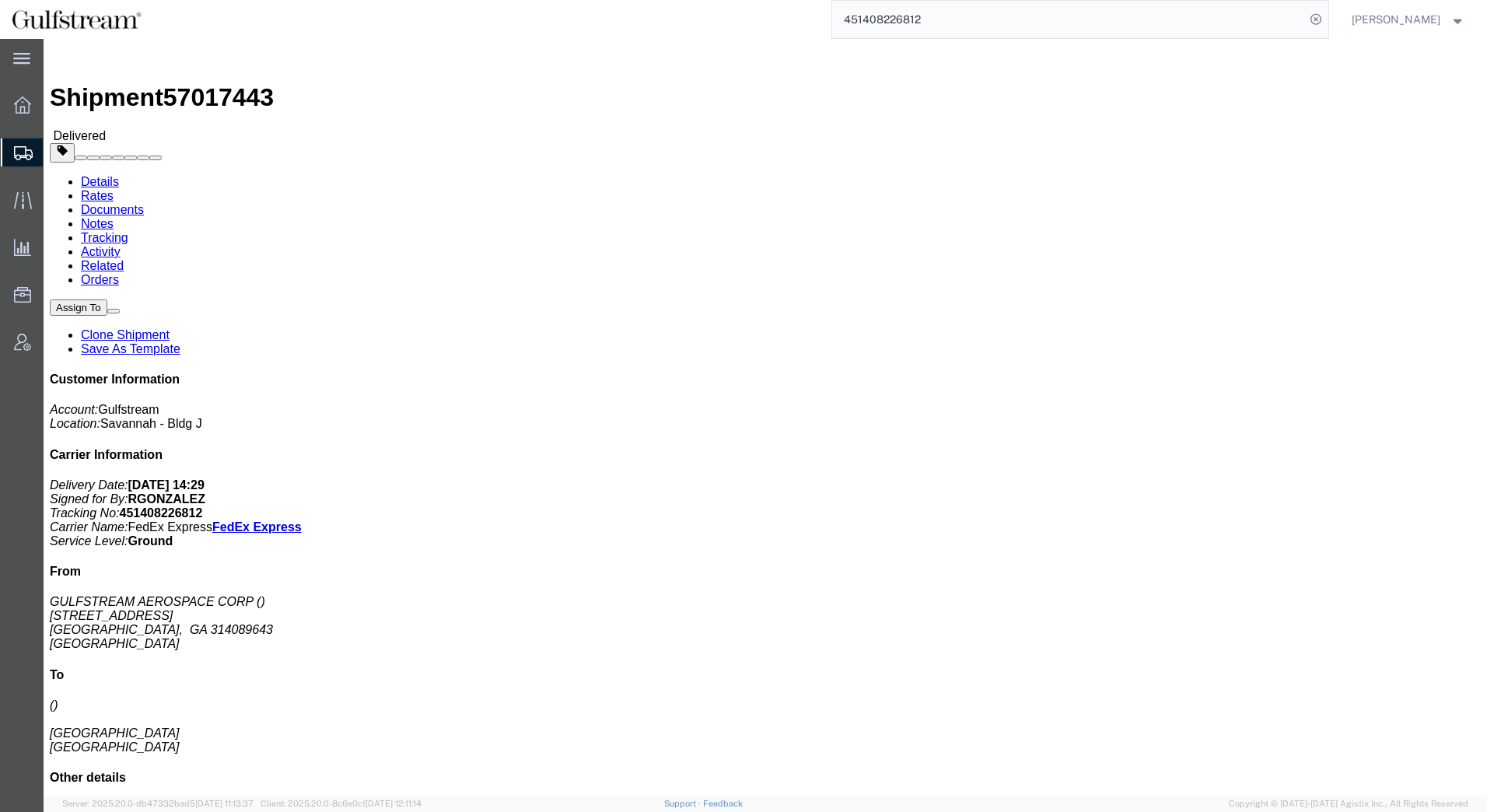
click link "Rates"
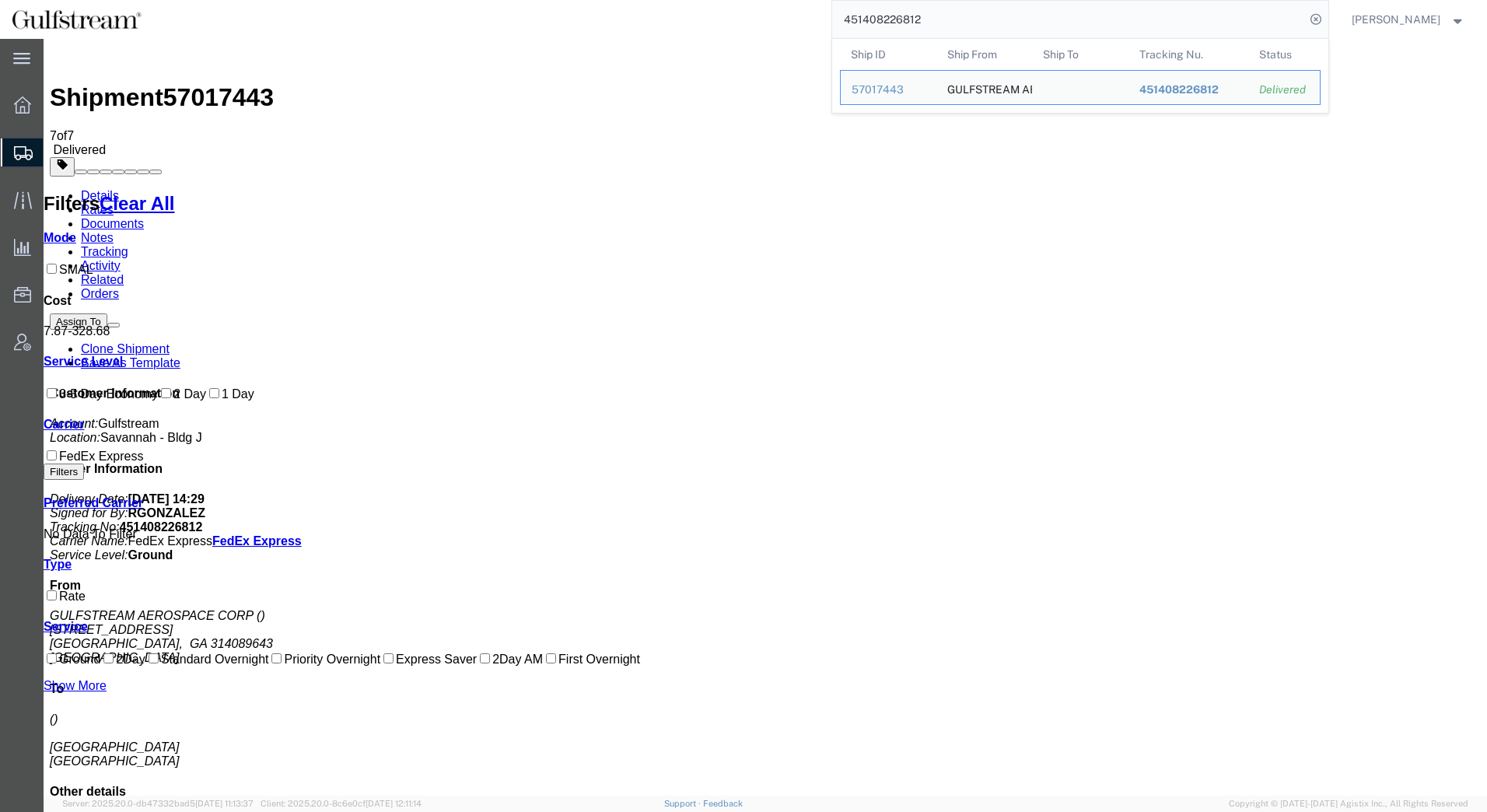
drag, startPoint x: 946, startPoint y: 16, endPoint x: 428, endPoint y: 25, distance: 518.1
click at [428, 25] on div "451408226812 Ship ID Ship From Ship To Tracking Nu. Status Ship ID 57017443 Shi…" at bounding box center [741, 19] width 1176 height 39
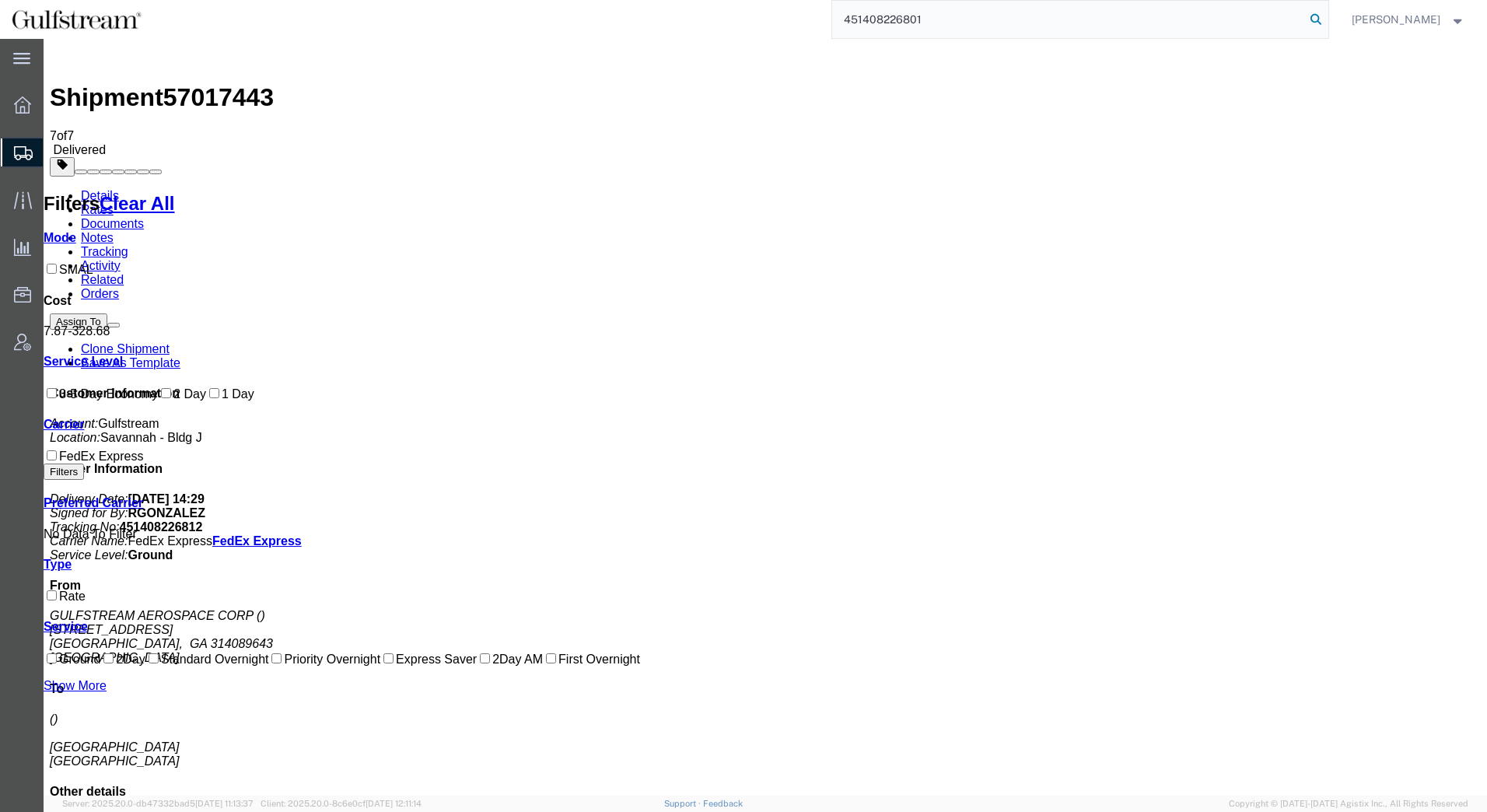
type input "451408226801"
click at [1322, 19] on icon at bounding box center [1316, 19] width 22 height 22
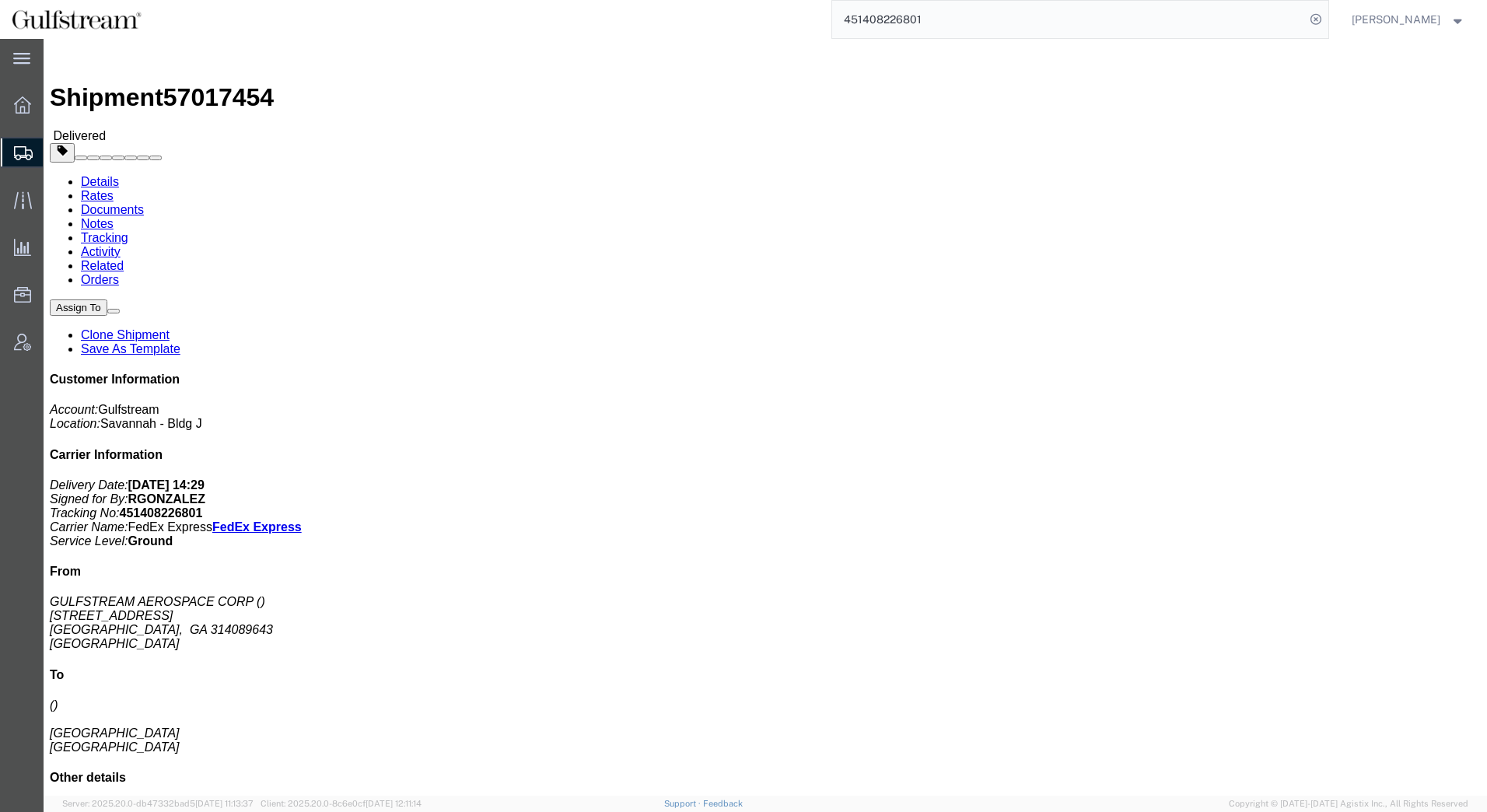
click link "Rates"
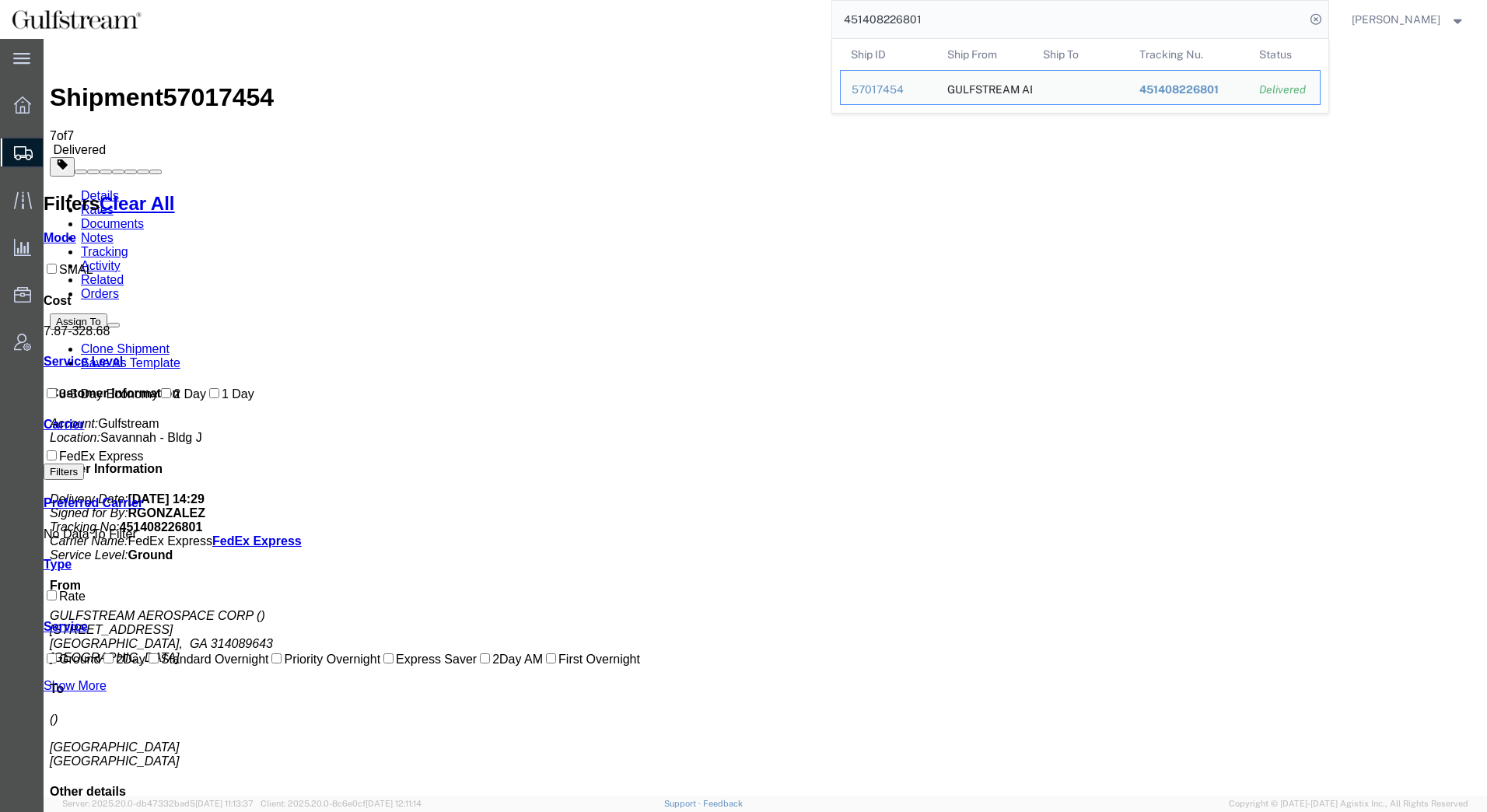
drag, startPoint x: 971, startPoint y: 19, endPoint x: 192, endPoint y: -4, distance: 779.3
click at [192, 0] on html "main_menu Created with Sketch. Collapse Menu Overview Shipments Shipment Manage…" at bounding box center [744, 406] width 1487 height 812
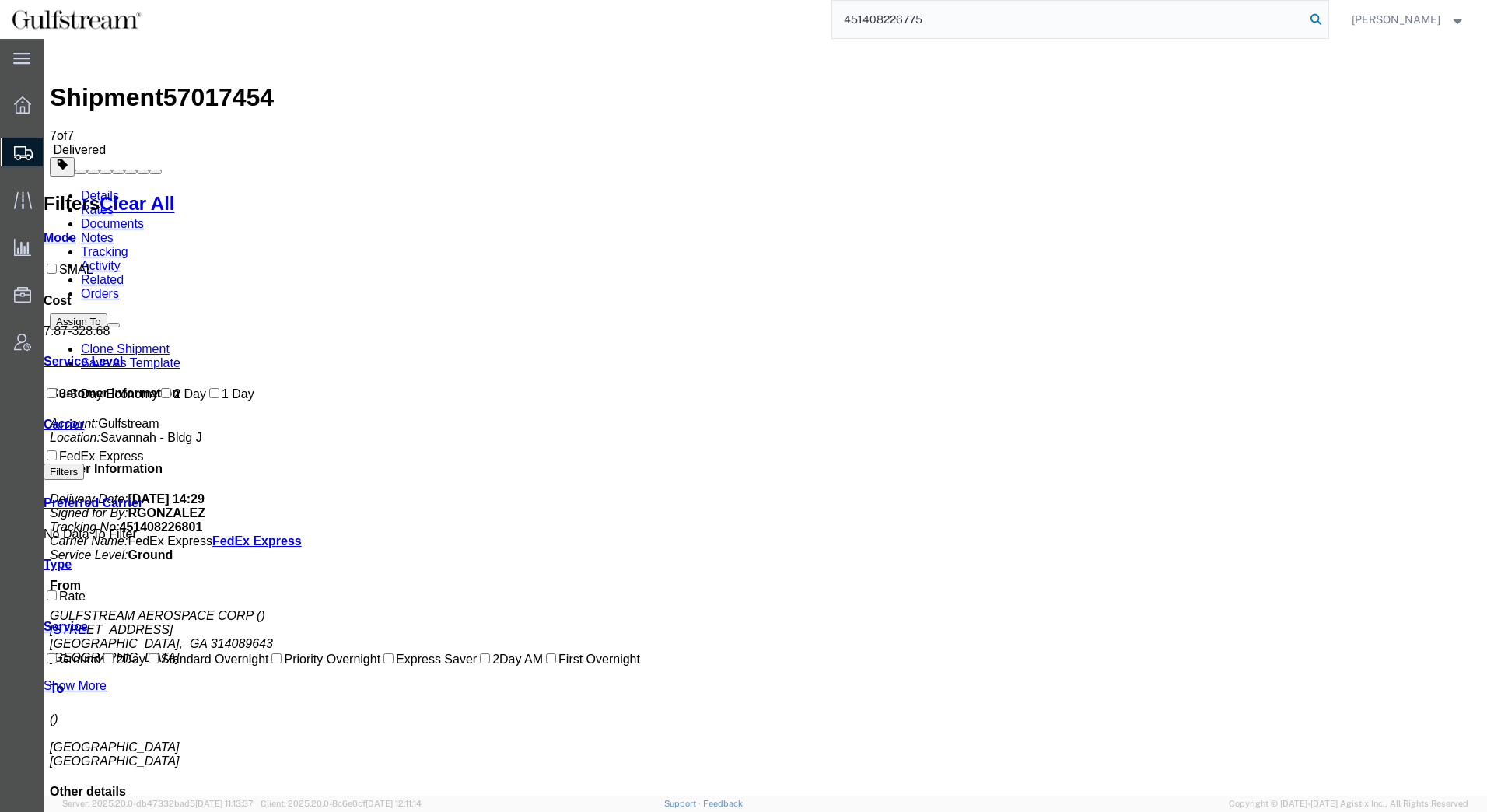
type input "451408226775"
click at [1317, 22] on icon at bounding box center [1316, 19] width 22 height 22
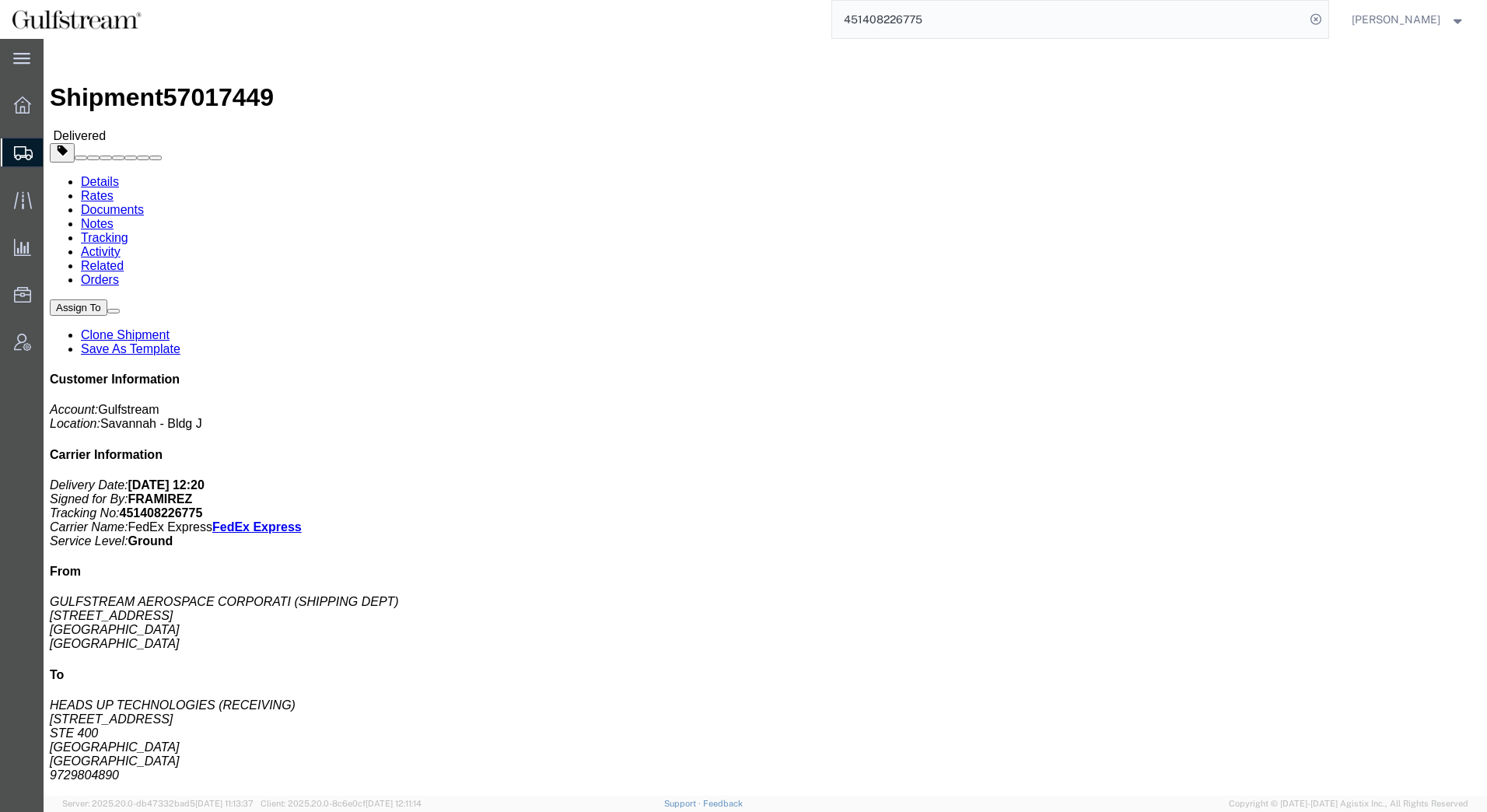
click link "Rates"
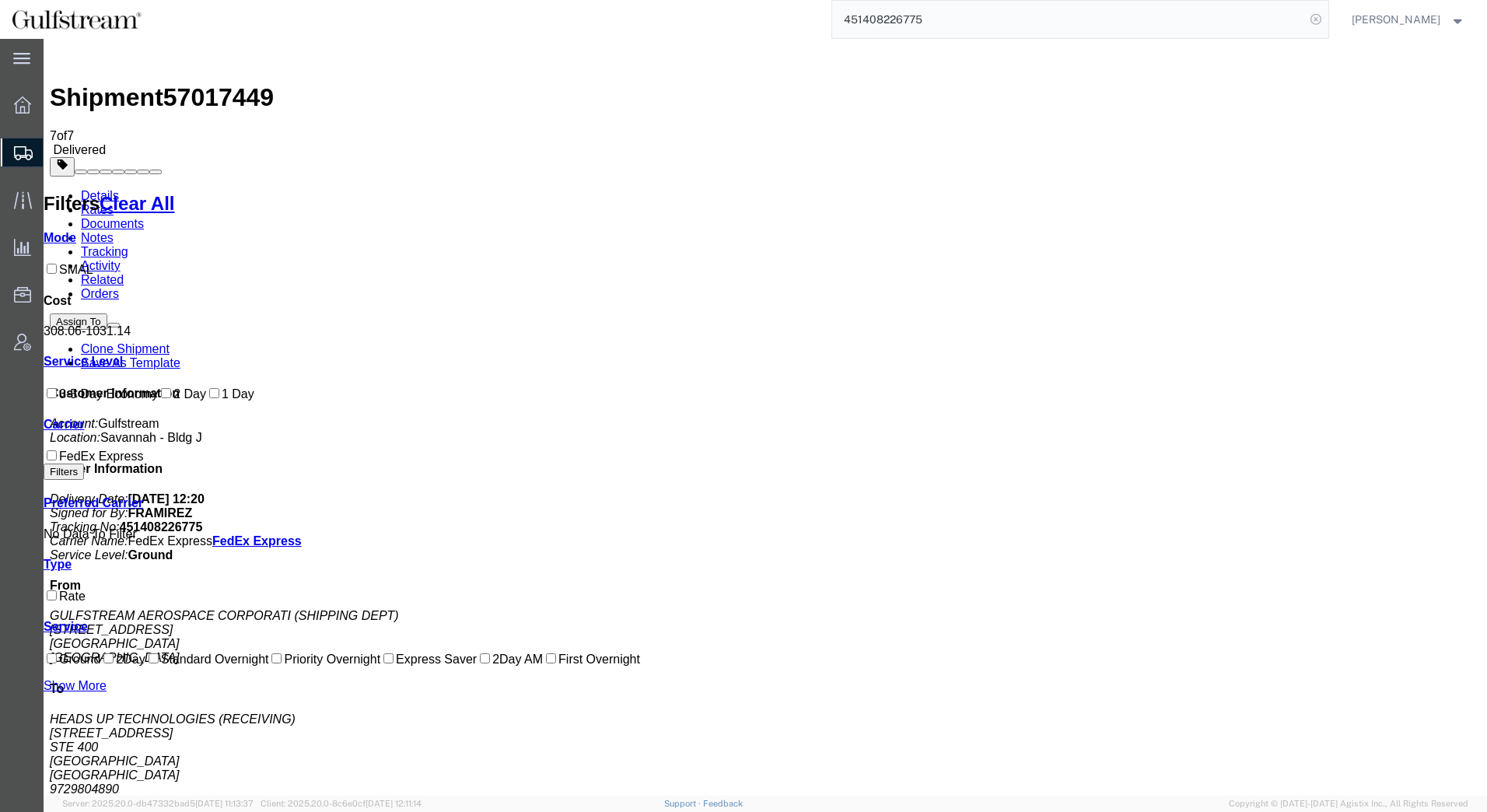
click at [1317, 20] on icon at bounding box center [1316, 19] width 22 height 22
paste input "451408226672"
type input "451408226672"
click at [1318, 16] on icon at bounding box center [1316, 19] width 22 height 22
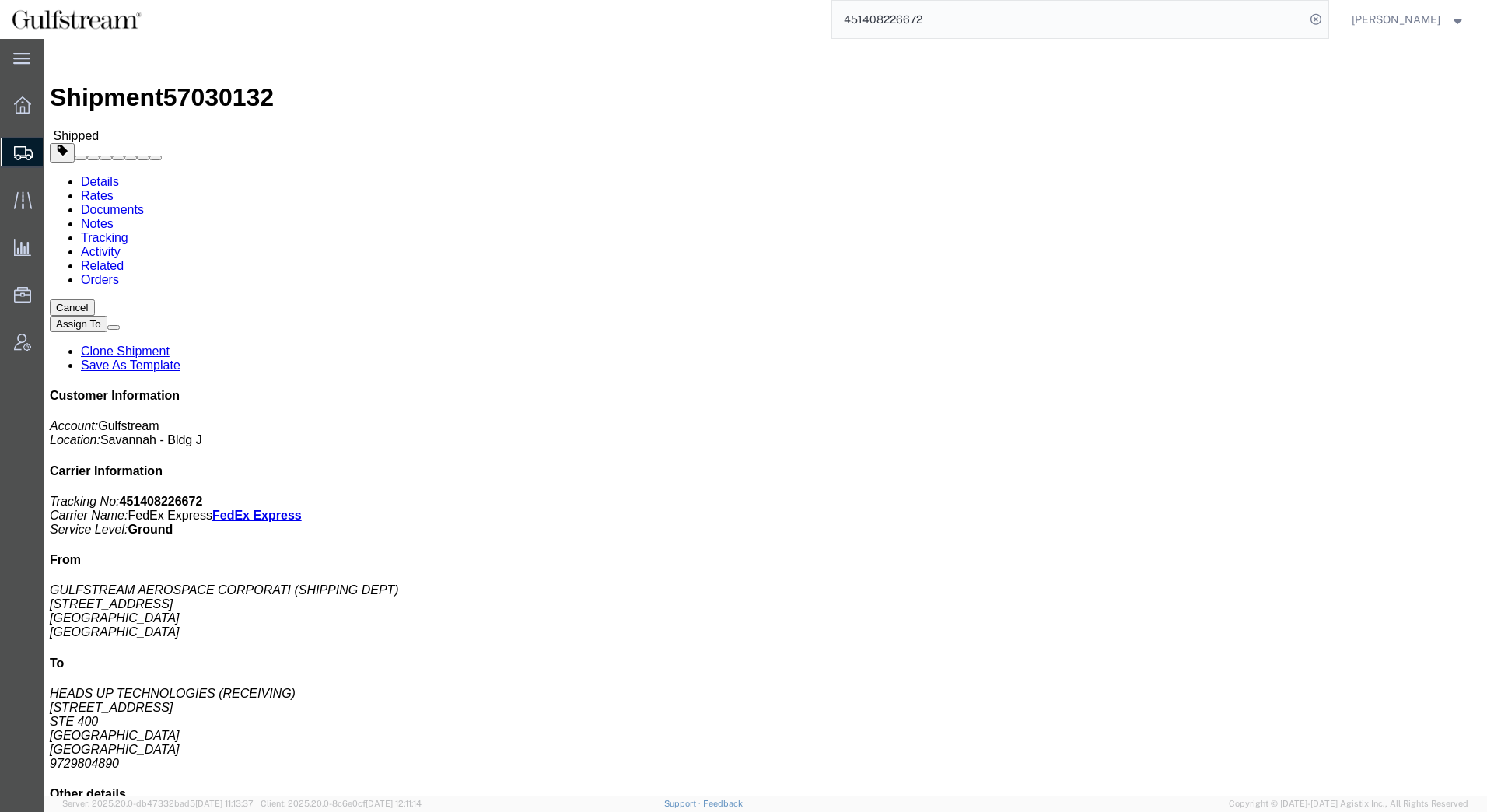
click link "Rates"
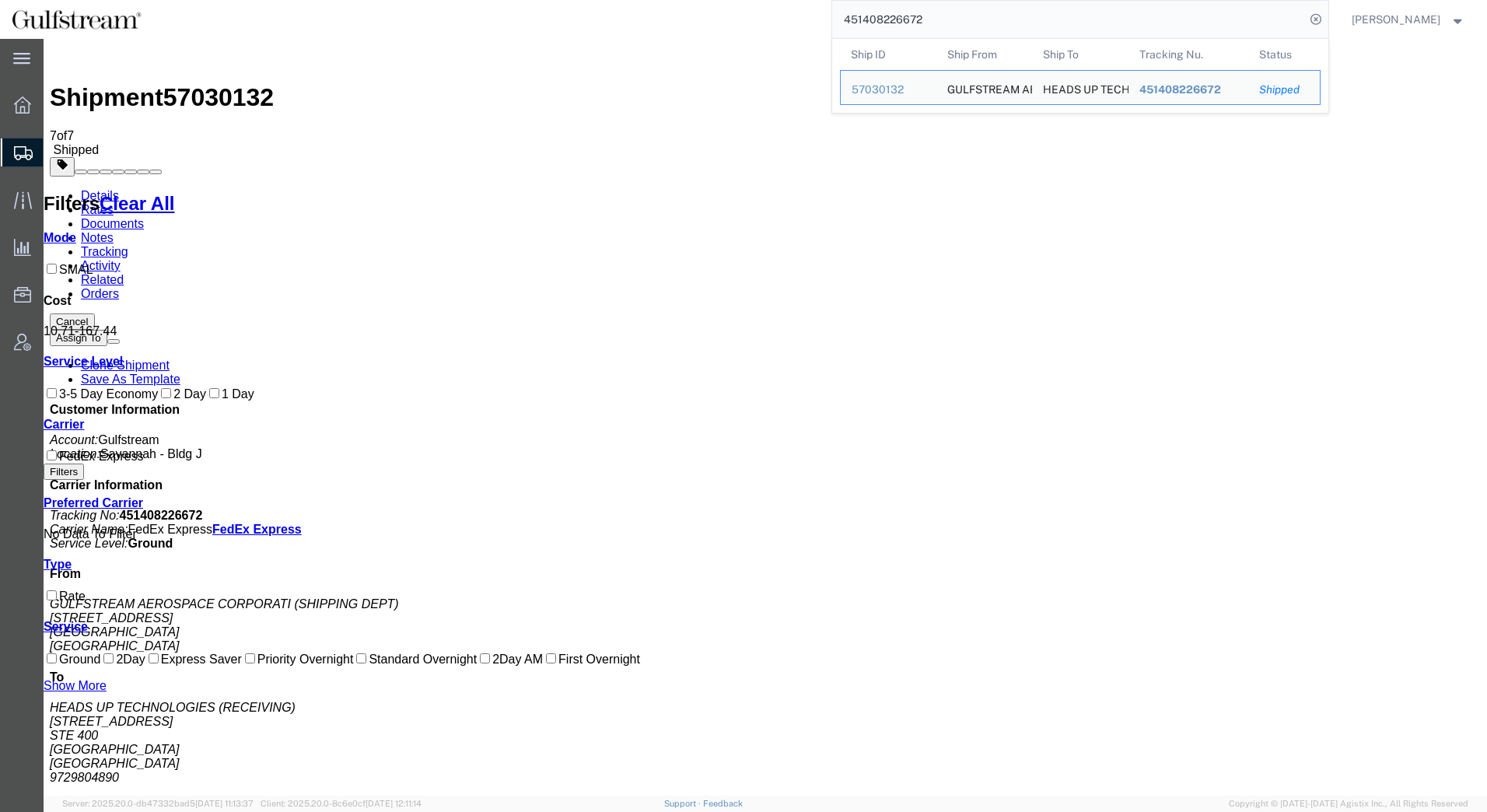
drag, startPoint x: 989, startPoint y: 3, endPoint x: 807, endPoint y: 5, distance: 182.0
click at [807, 5] on div "451408226672 Ship ID Ship From Ship To Tracking Nu. Status Ship ID 57030132 Shi…" at bounding box center [741, 19] width 1176 height 39
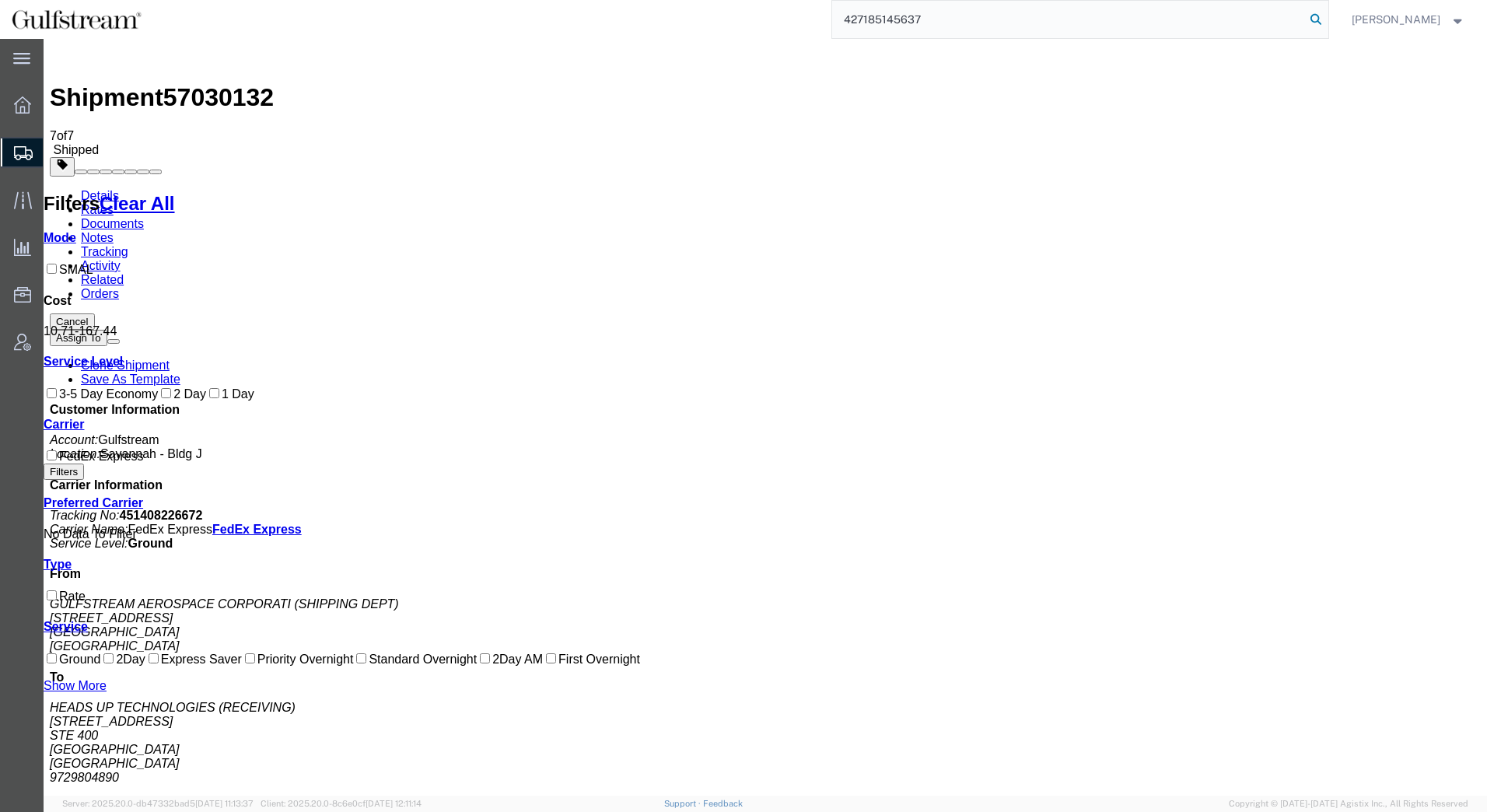
type input "427185145637"
click at [1313, 15] on icon at bounding box center [1316, 19] width 22 height 22
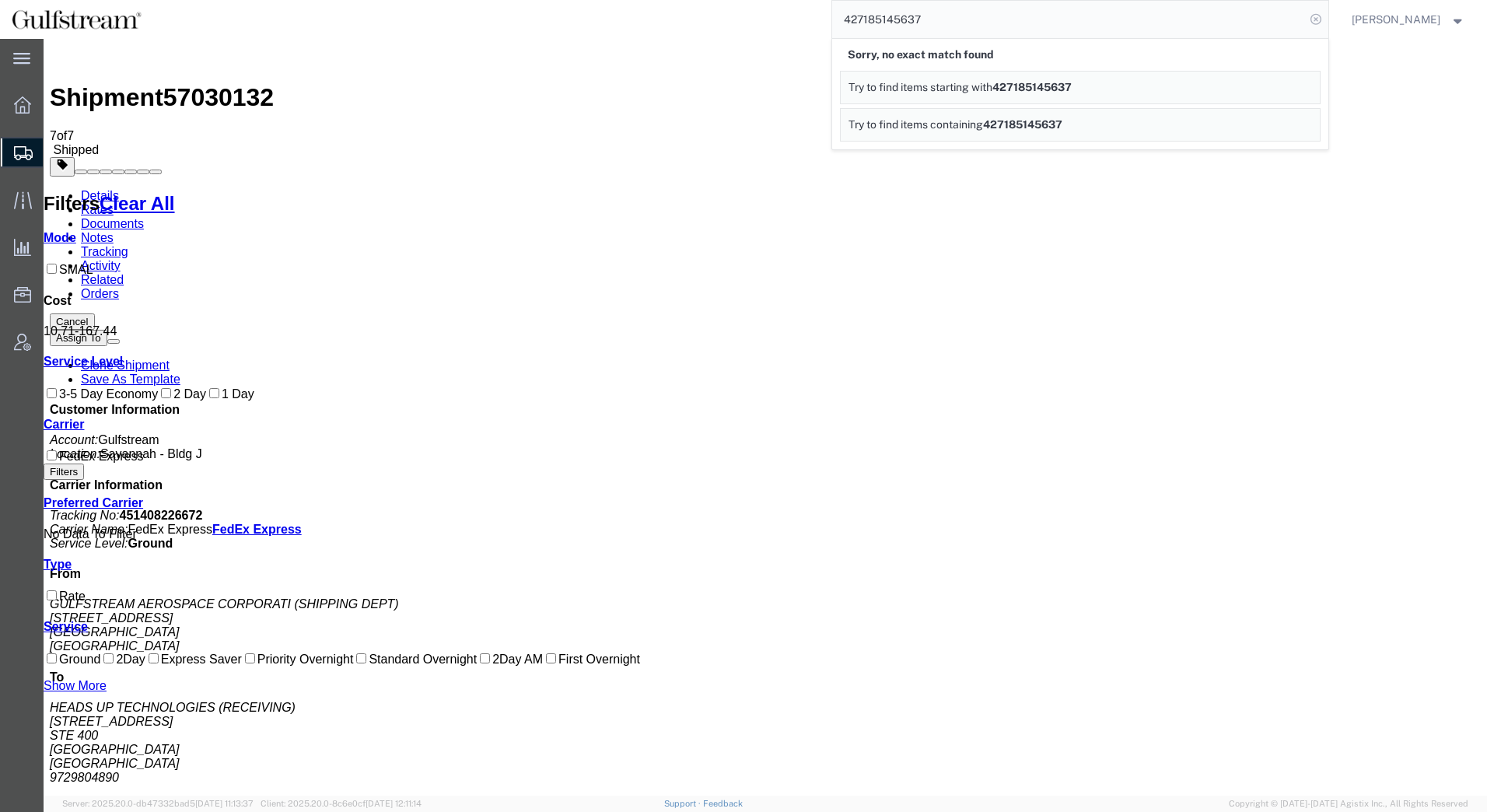
click at [1316, 12] on icon at bounding box center [1316, 19] width 22 height 22
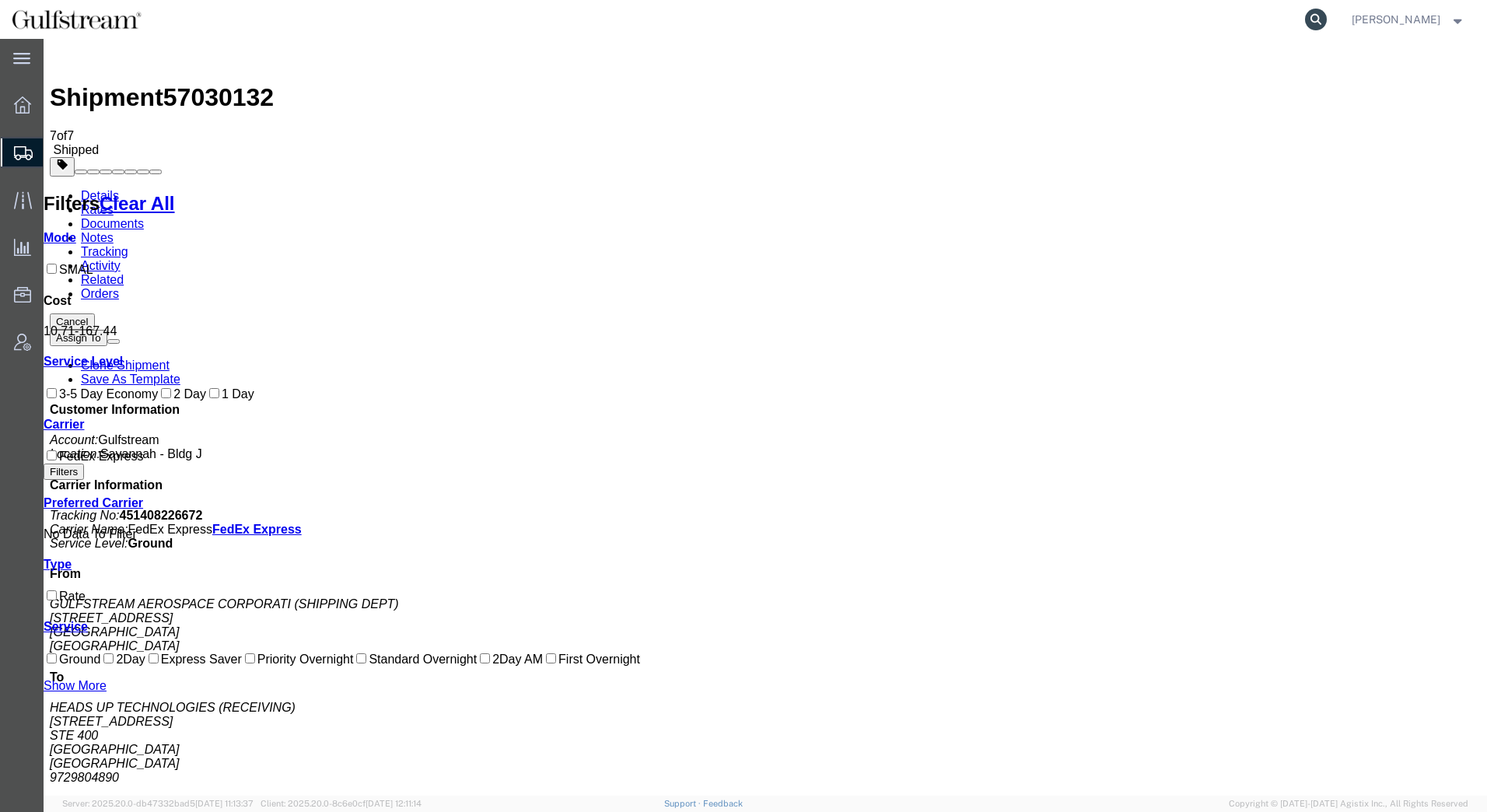
click at [1316, 24] on icon at bounding box center [1316, 19] width 22 height 22
click at [1248, 19] on input "search" at bounding box center [1068, 19] width 473 height 37
type input "427185145637"
click at [1319, 18] on icon at bounding box center [1316, 19] width 22 height 22
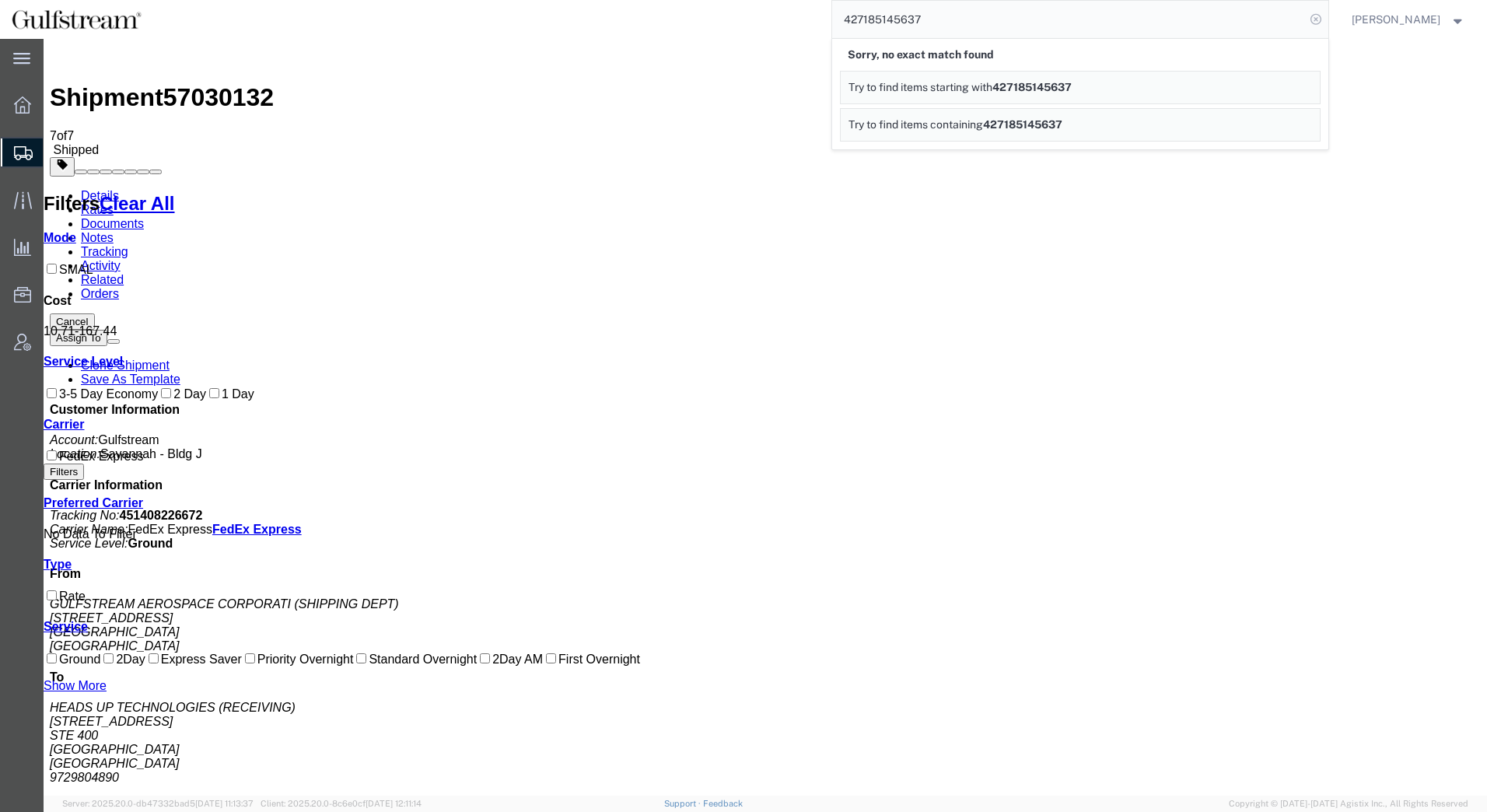
click at [1316, 23] on icon at bounding box center [1316, 19] width 22 height 22
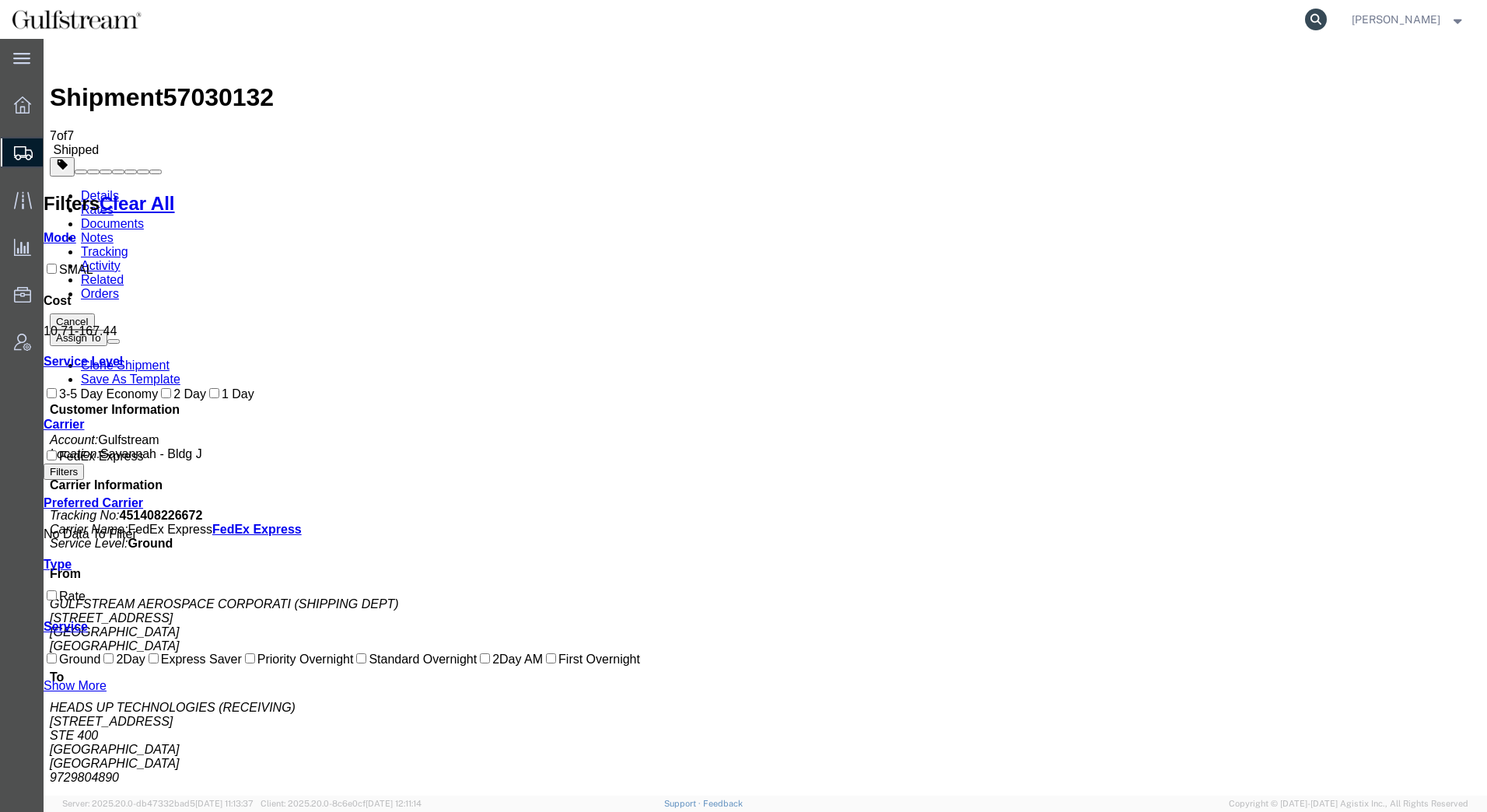
click at [1314, 22] on icon at bounding box center [1316, 19] width 22 height 22
click at [1022, 18] on input "search" at bounding box center [1068, 19] width 473 height 37
type input "4300079581"
click at [1317, 16] on icon at bounding box center [1316, 19] width 22 height 22
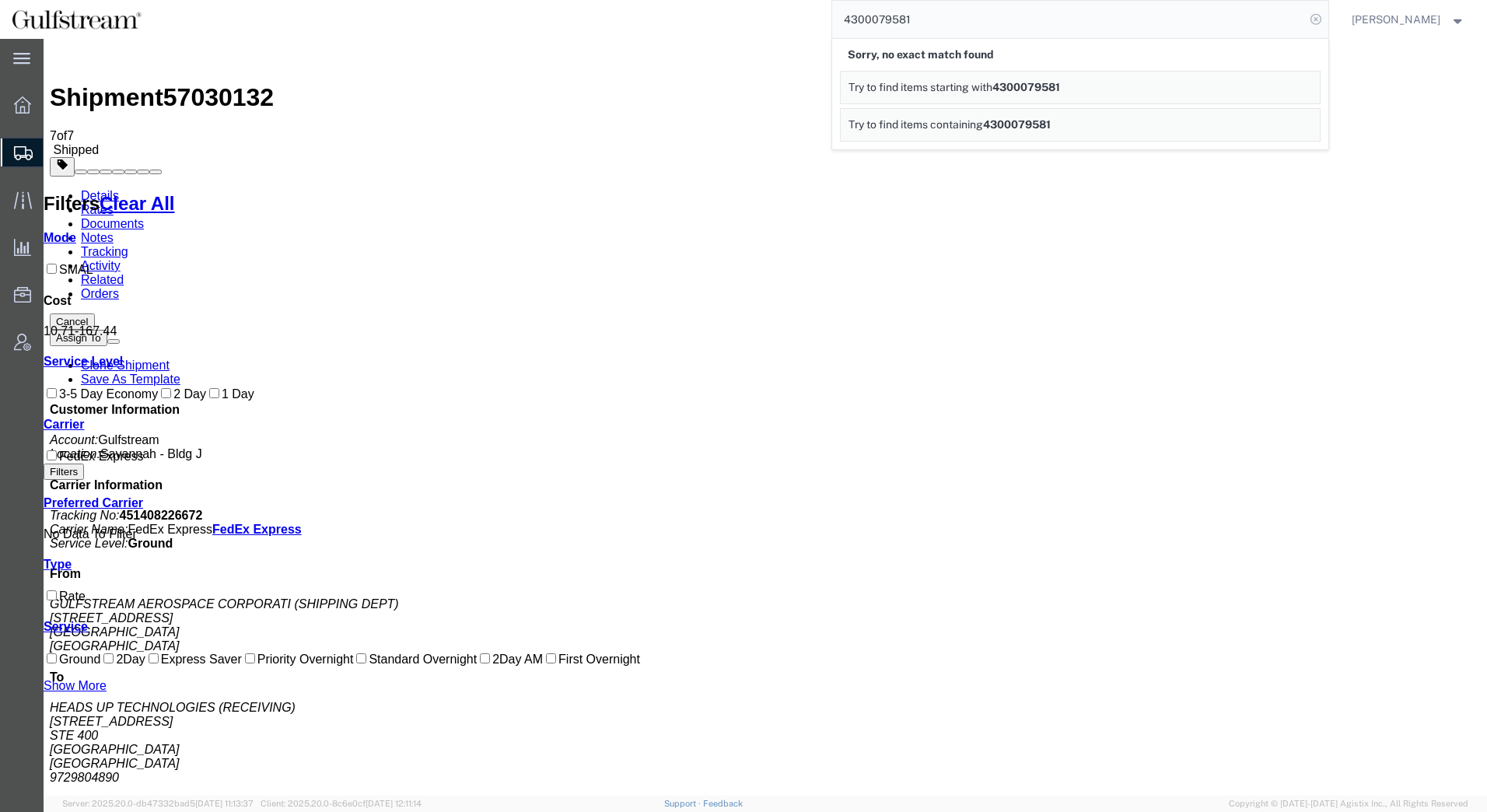
click at [1322, 19] on icon at bounding box center [1316, 19] width 22 height 22
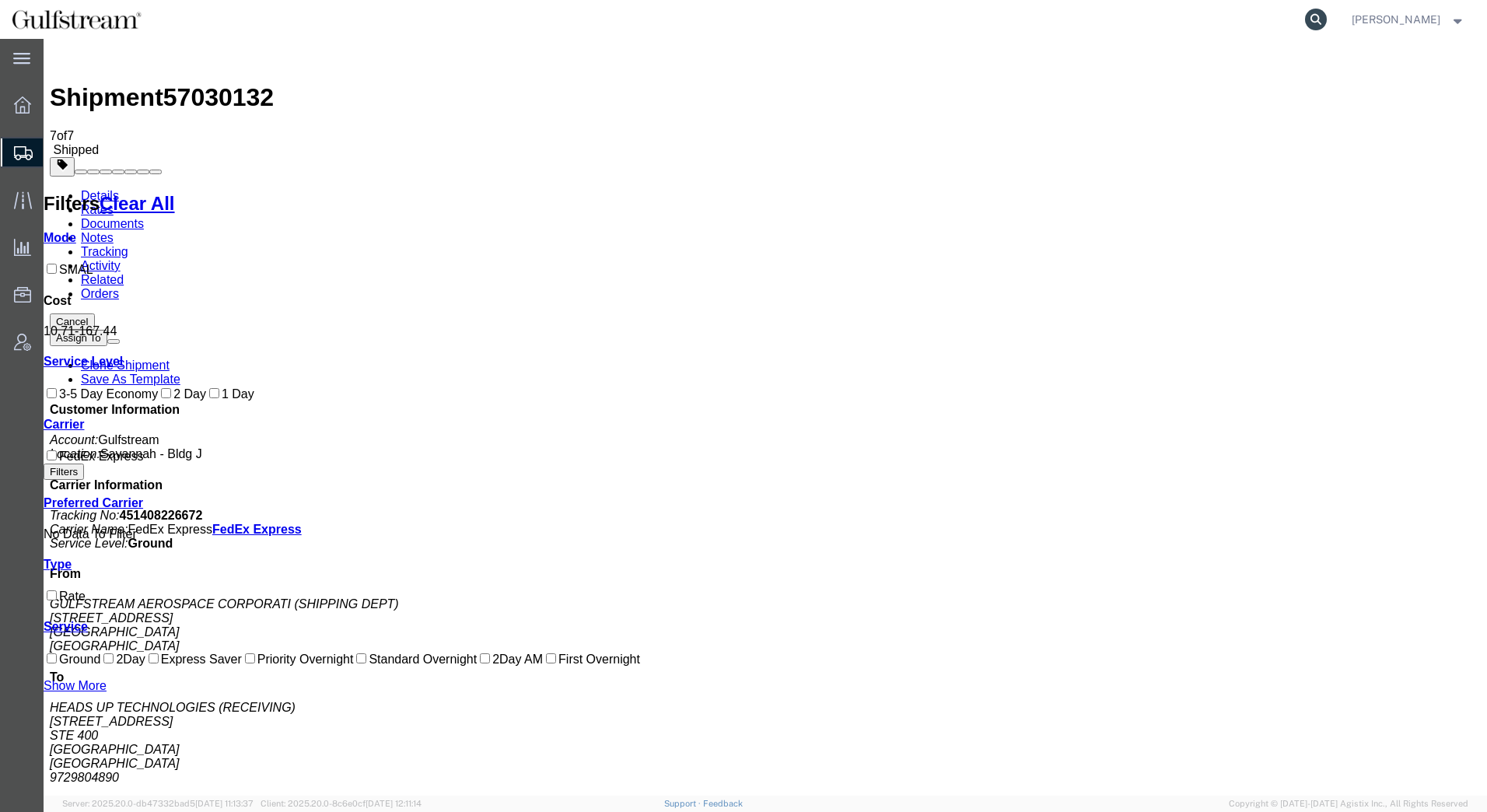
click at [1321, 18] on icon at bounding box center [1316, 19] width 22 height 22
type input "427185145637"
click at [1318, 11] on icon at bounding box center [1316, 19] width 22 height 22
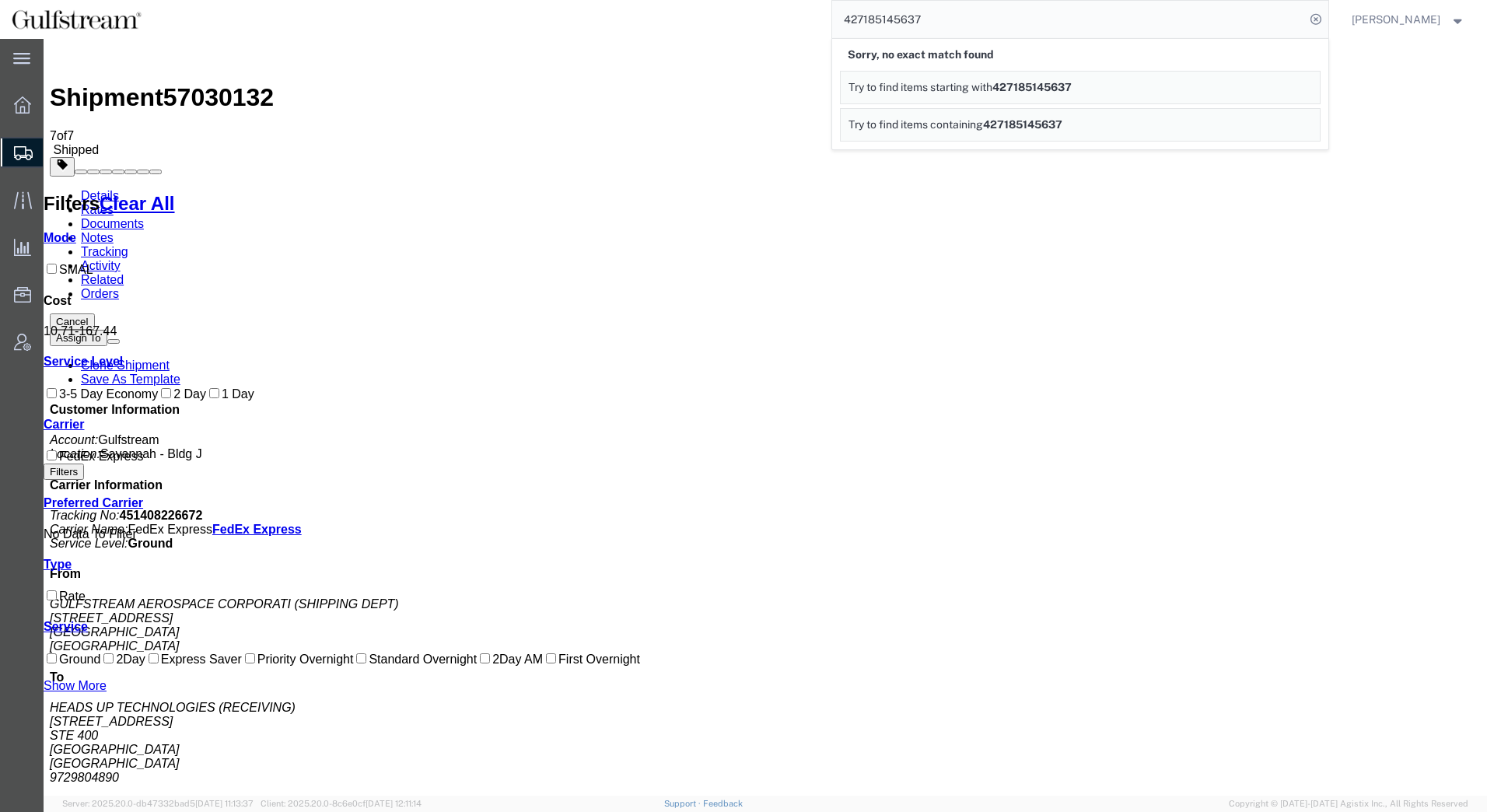
click at [714, 15] on div "427185145637 Sorry, no exact match found Try to find items starting with 427185…" at bounding box center [741, 19] width 1176 height 39
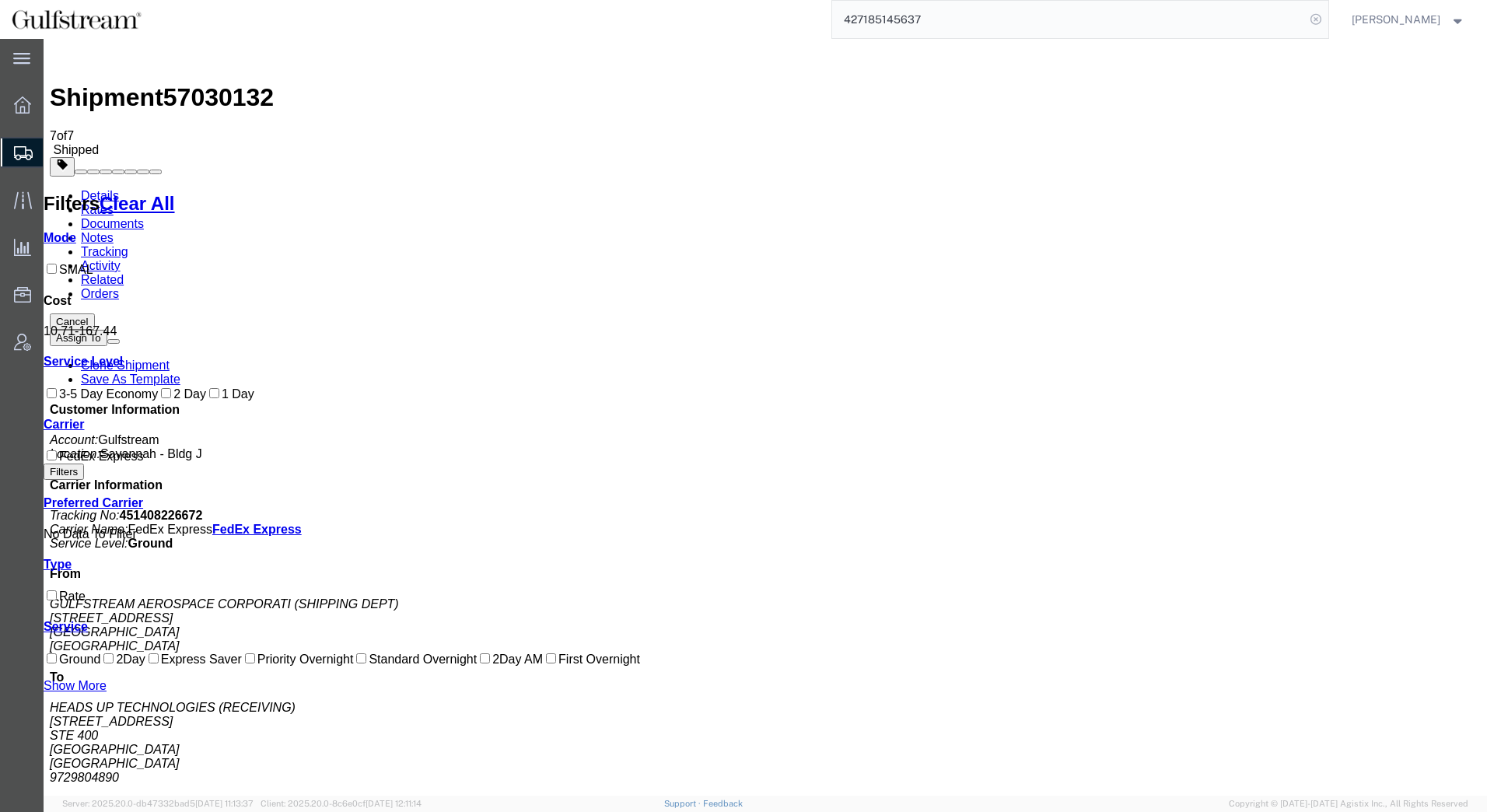
click at [1320, 19] on icon at bounding box center [1316, 19] width 22 height 22
click at [1316, 19] on icon at bounding box center [1316, 19] width 22 height 22
paste input "427185145648"
type input "427185145648"
click at [1317, 22] on icon at bounding box center [1316, 19] width 22 height 22
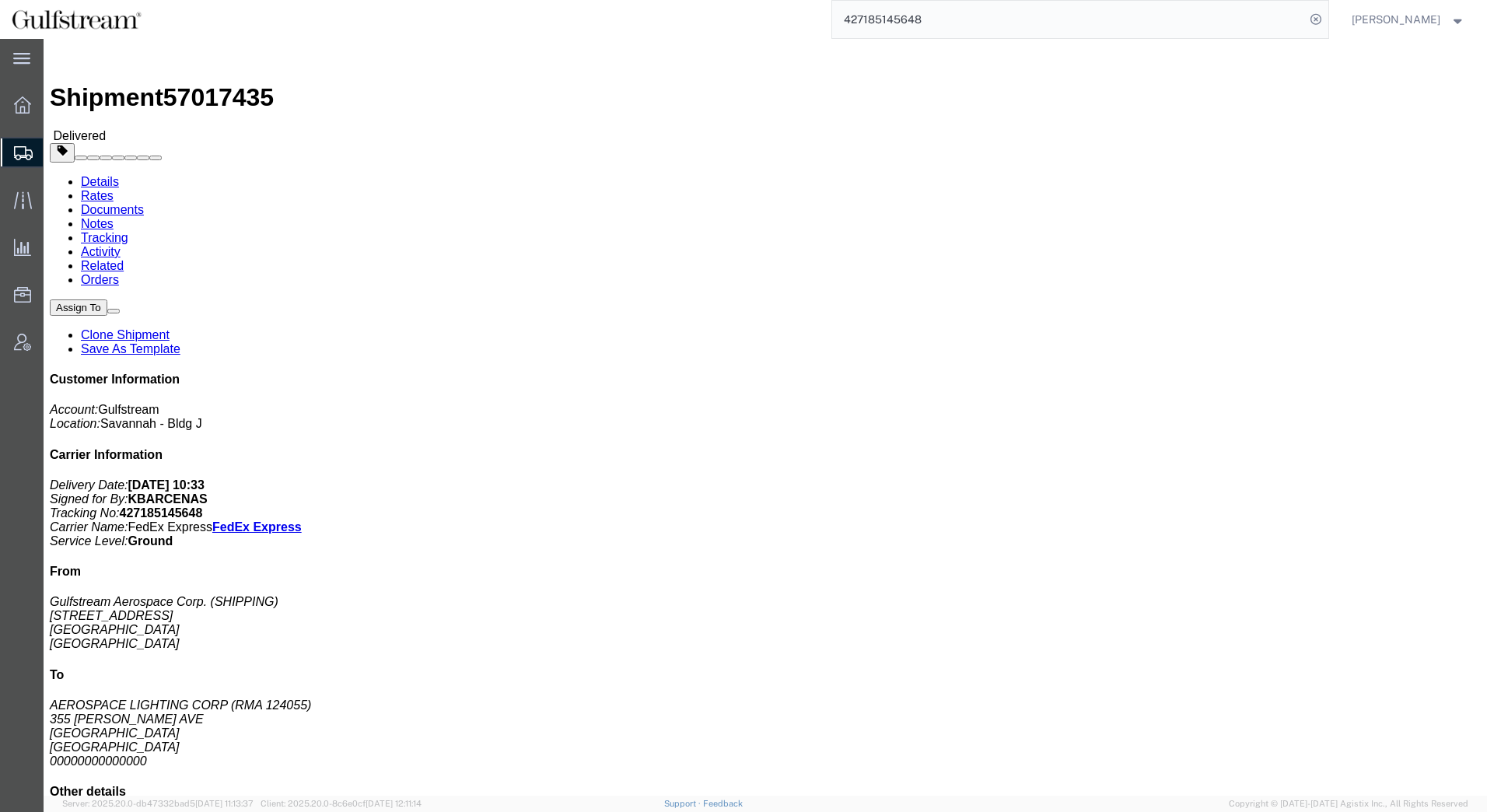
click link "Rates"
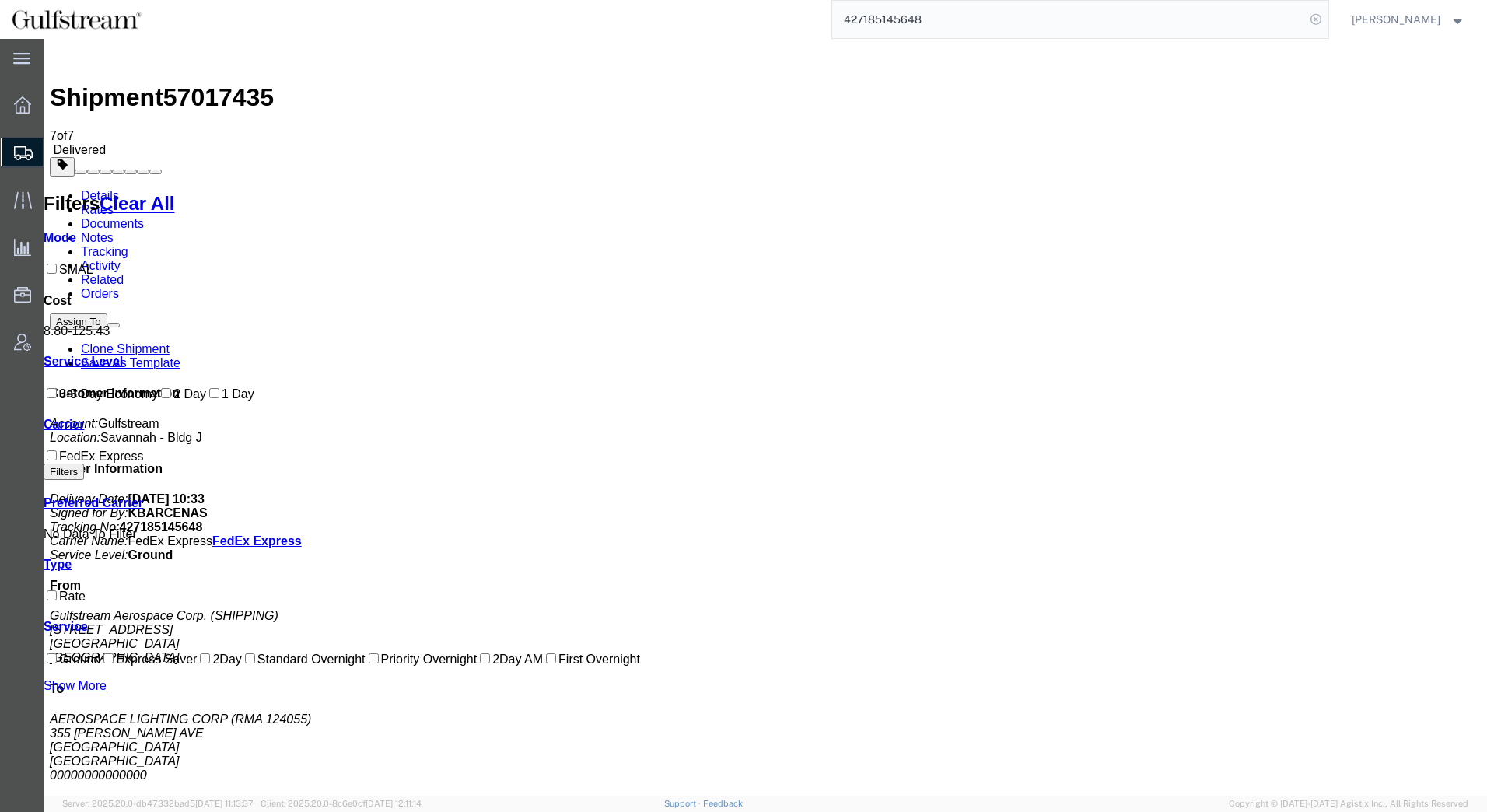
click at [1325, 20] on icon at bounding box center [1316, 19] width 22 height 22
click at [1316, 22] on icon at bounding box center [1316, 19] width 22 height 22
paste input "475503070"
type input "475503070"
click at [1316, 25] on icon at bounding box center [1316, 19] width 22 height 22
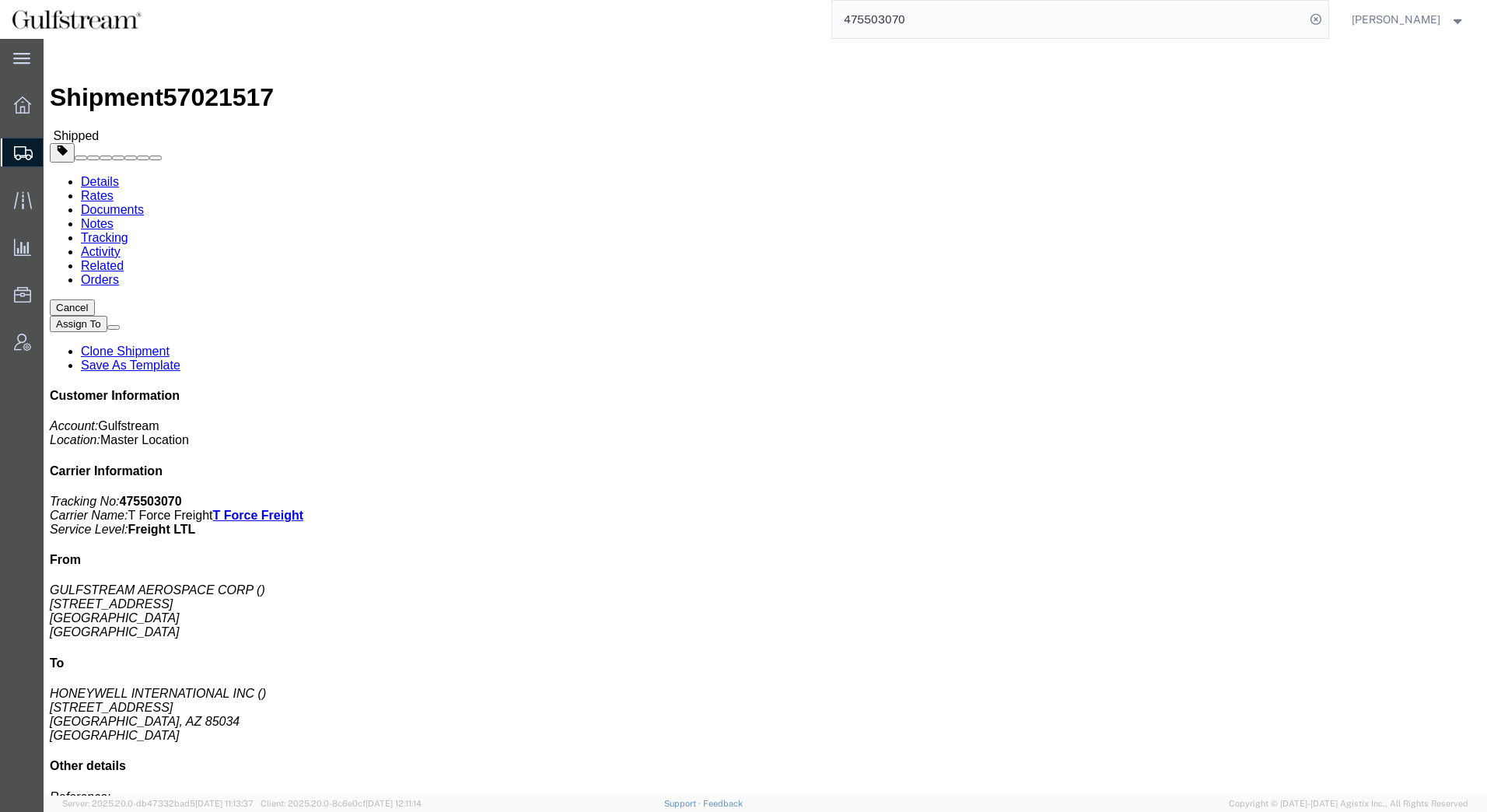
click link "Rates"
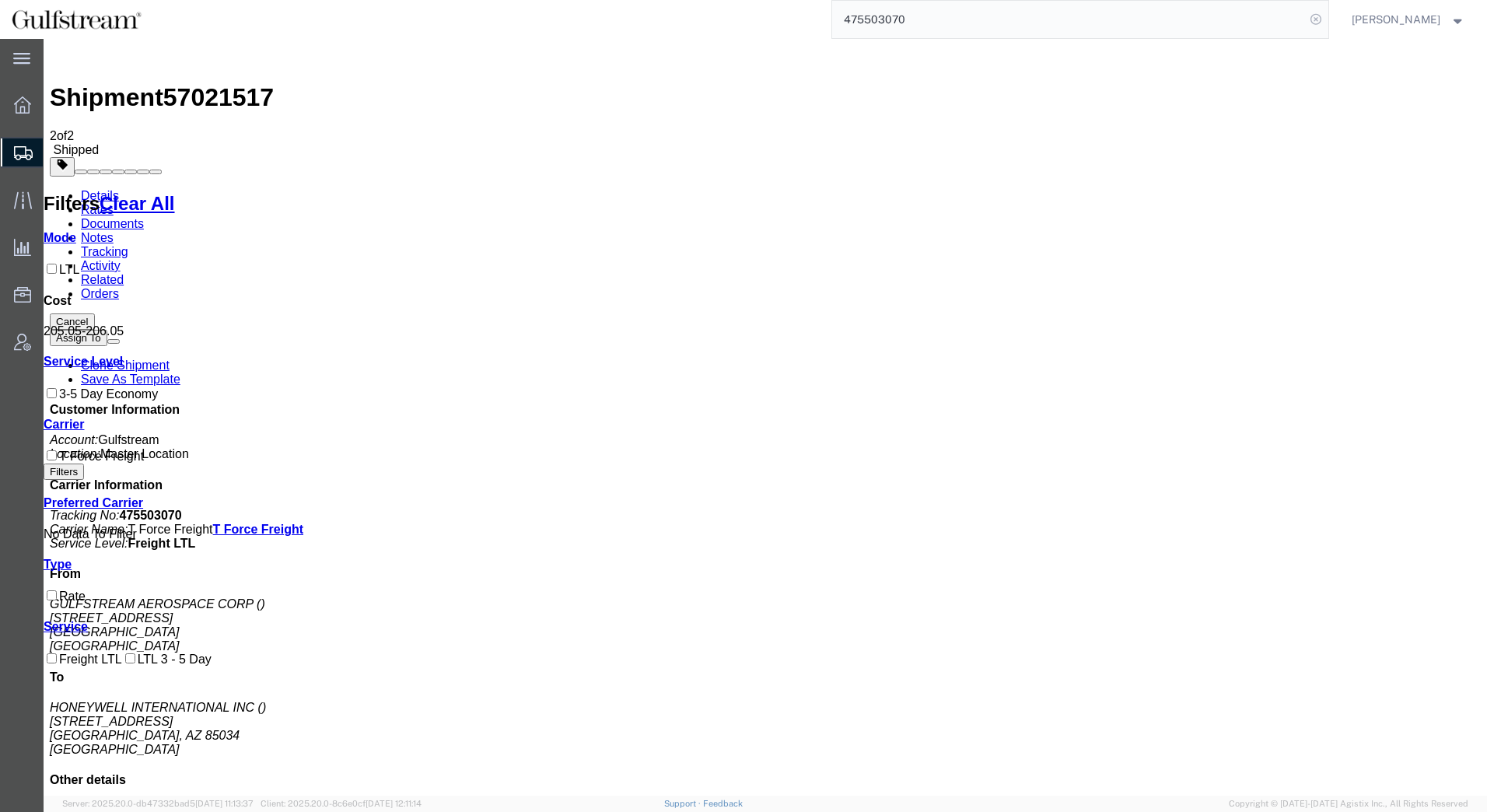
click at [1315, 21] on icon at bounding box center [1316, 19] width 22 height 22
paste input "444970002"
drag, startPoint x: 1302, startPoint y: 23, endPoint x: 1311, endPoint y: 17, distance: 10.8
click at [1305, 21] on input "444970002" at bounding box center [1068, 19] width 473 height 37
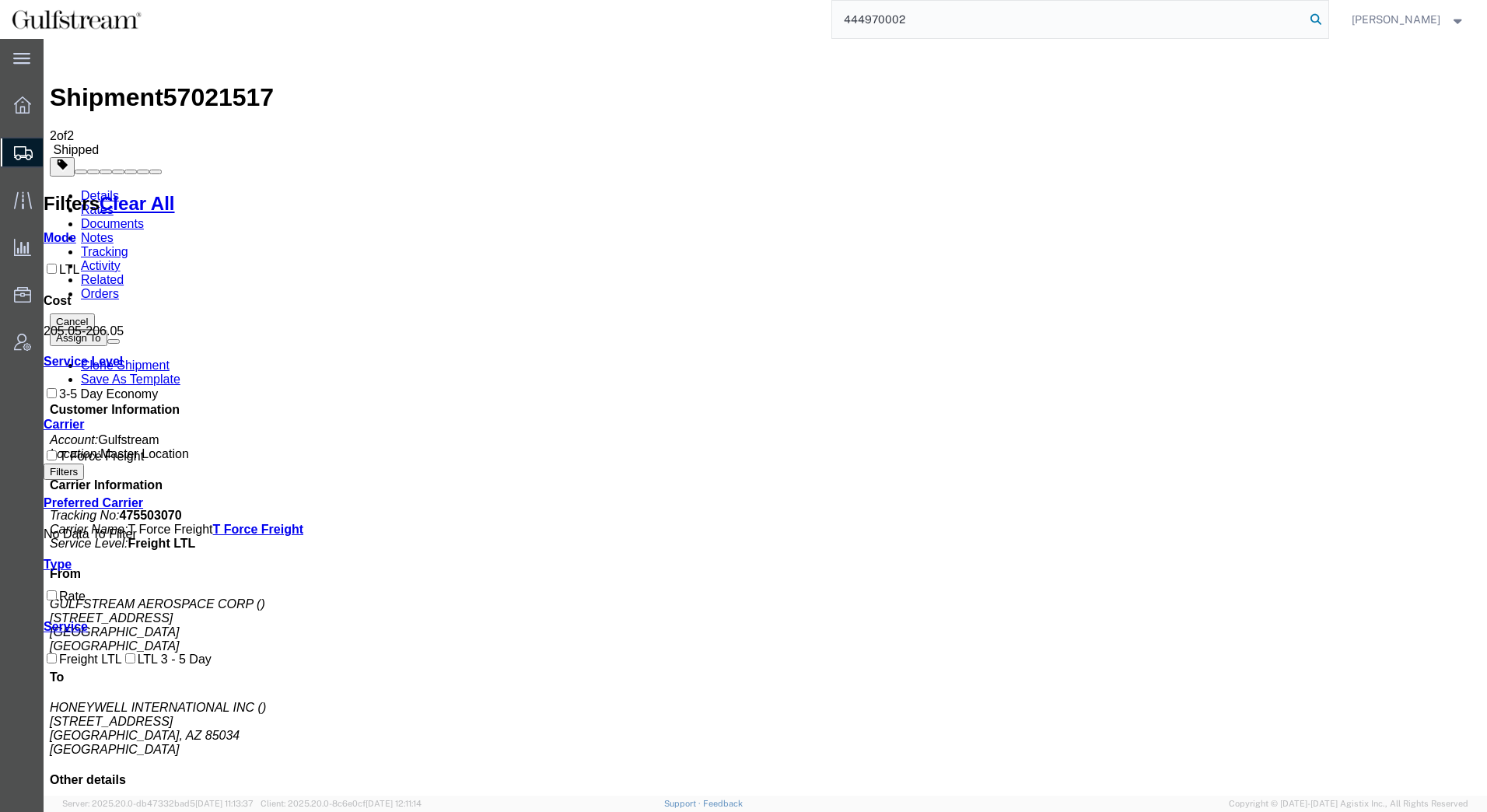
type input "444970002"
click at [1311, 19] on icon at bounding box center [1316, 19] width 22 height 22
click at [1312, 9] on form "444970002 Sorry, no exact match found Try to find items starting with 444970002…" at bounding box center [1080, 19] width 498 height 39
click at [1245, 15] on input "444970002" at bounding box center [1068, 19] width 473 height 37
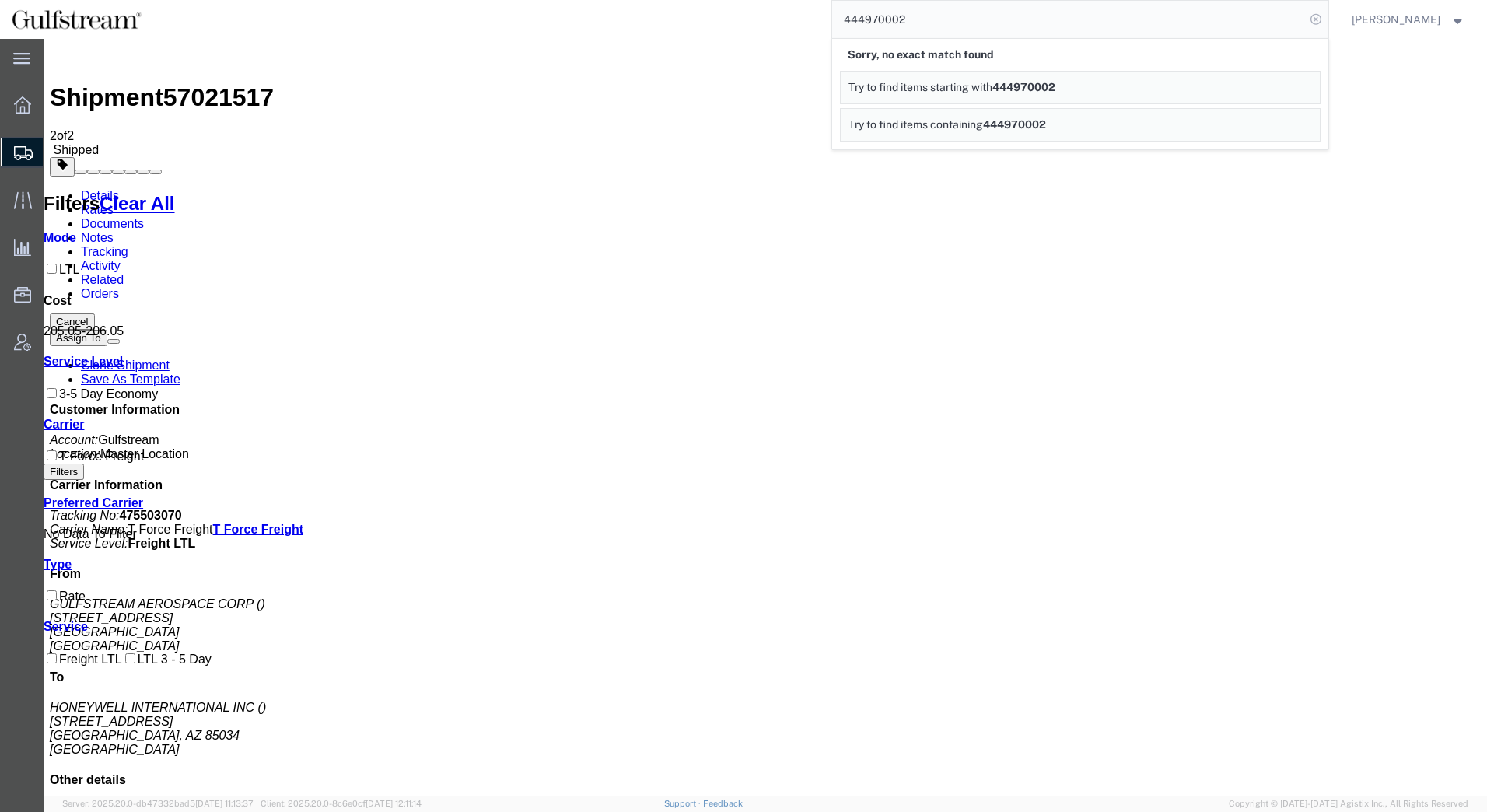
click at [1316, 19] on icon at bounding box center [1316, 19] width 22 height 22
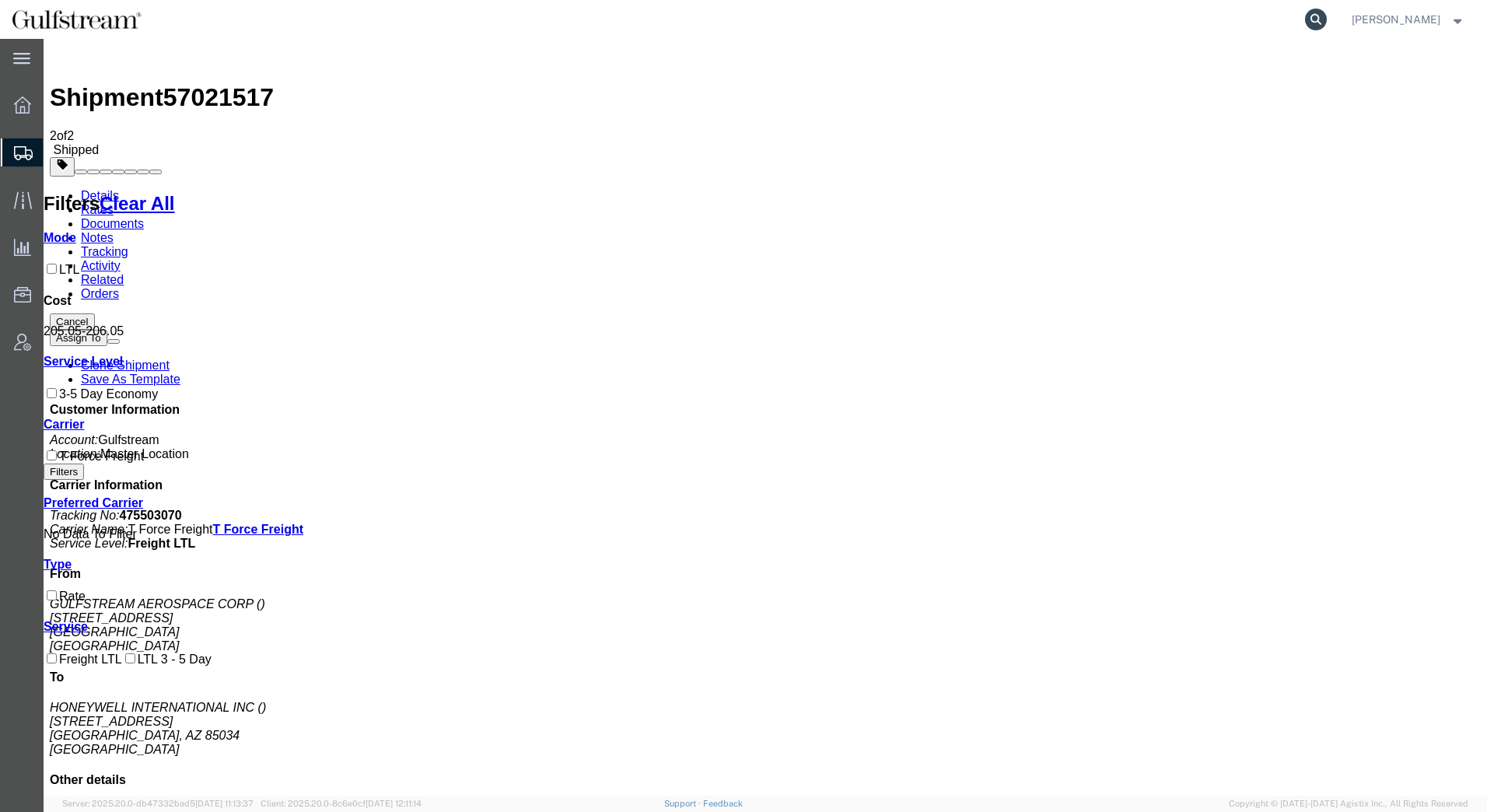
click at [1314, 19] on icon at bounding box center [1316, 19] width 22 height 22
click at [1166, 23] on input "search" at bounding box center [1068, 19] width 473 height 37
type input "6028620496"
click at [1318, 24] on icon at bounding box center [1316, 19] width 22 height 22
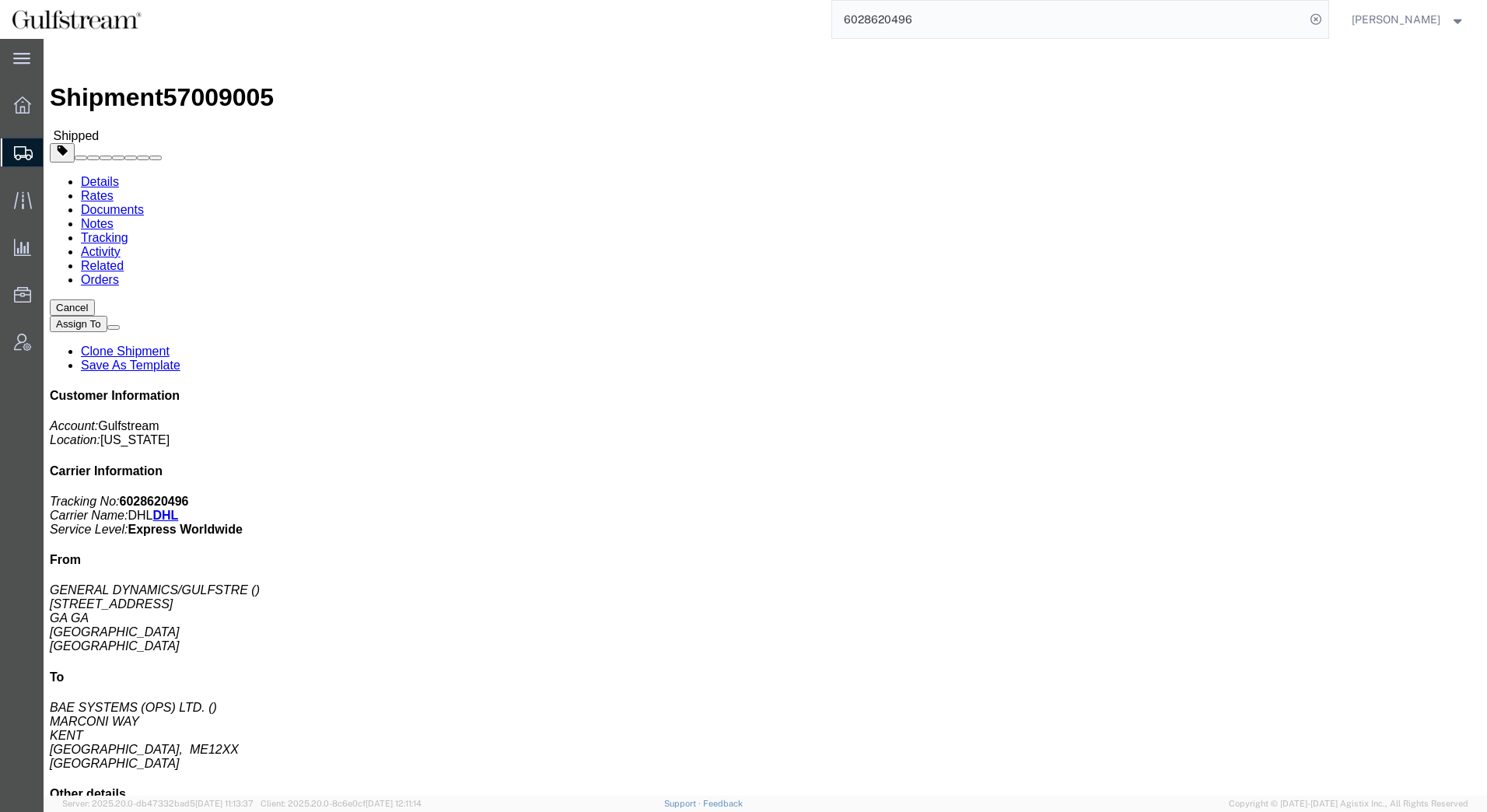
click link "Rates"
